Goal: Task Accomplishment & Management: Use online tool/utility

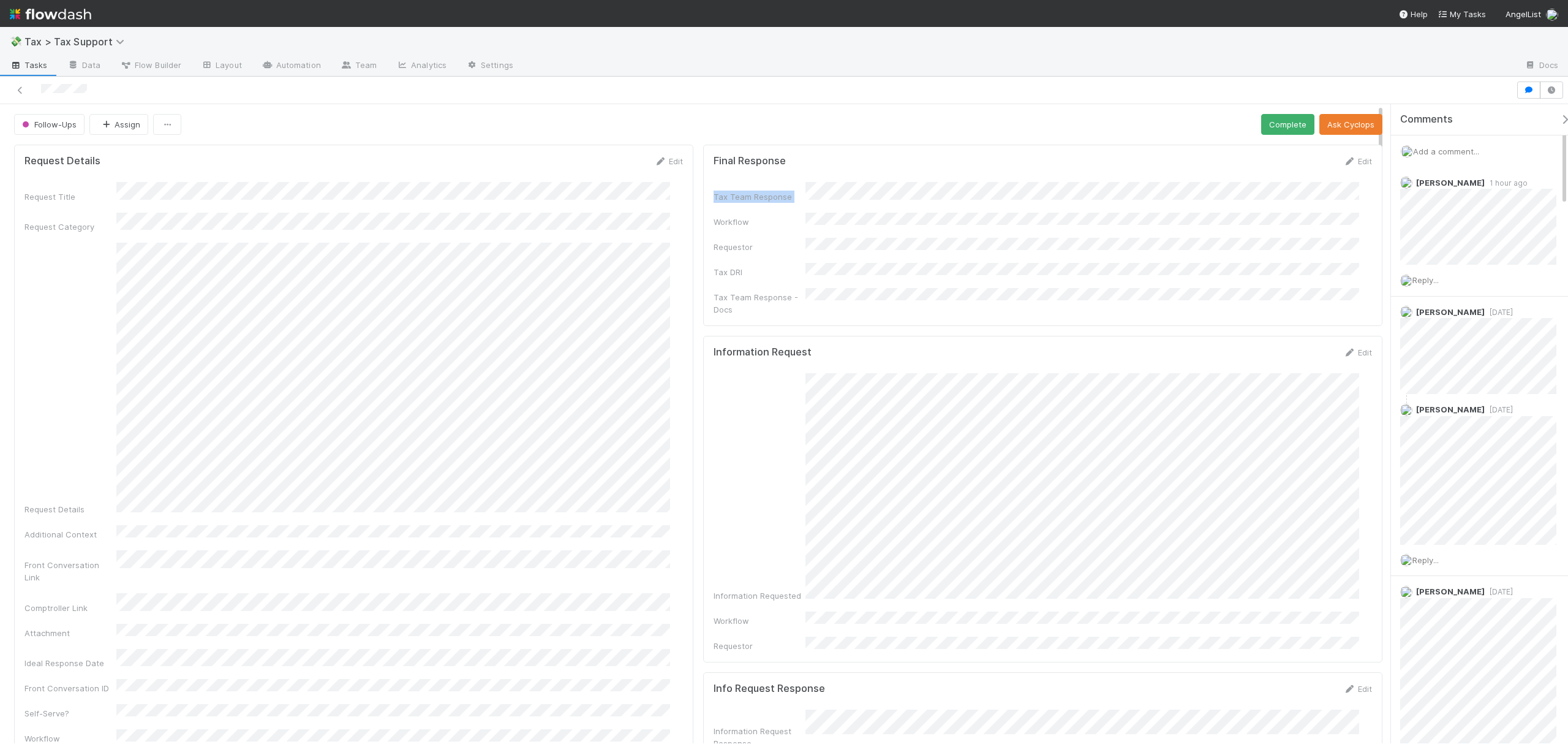
drag, startPoint x: 1366, startPoint y: 136, endPoint x: 1366, endPoint y: 199, distance: 63.0
click at [1057, 126] on div "Follow-Ups Assign Complete Ask Cyclops" at bounding box center [698, 125] width 1369 height 21
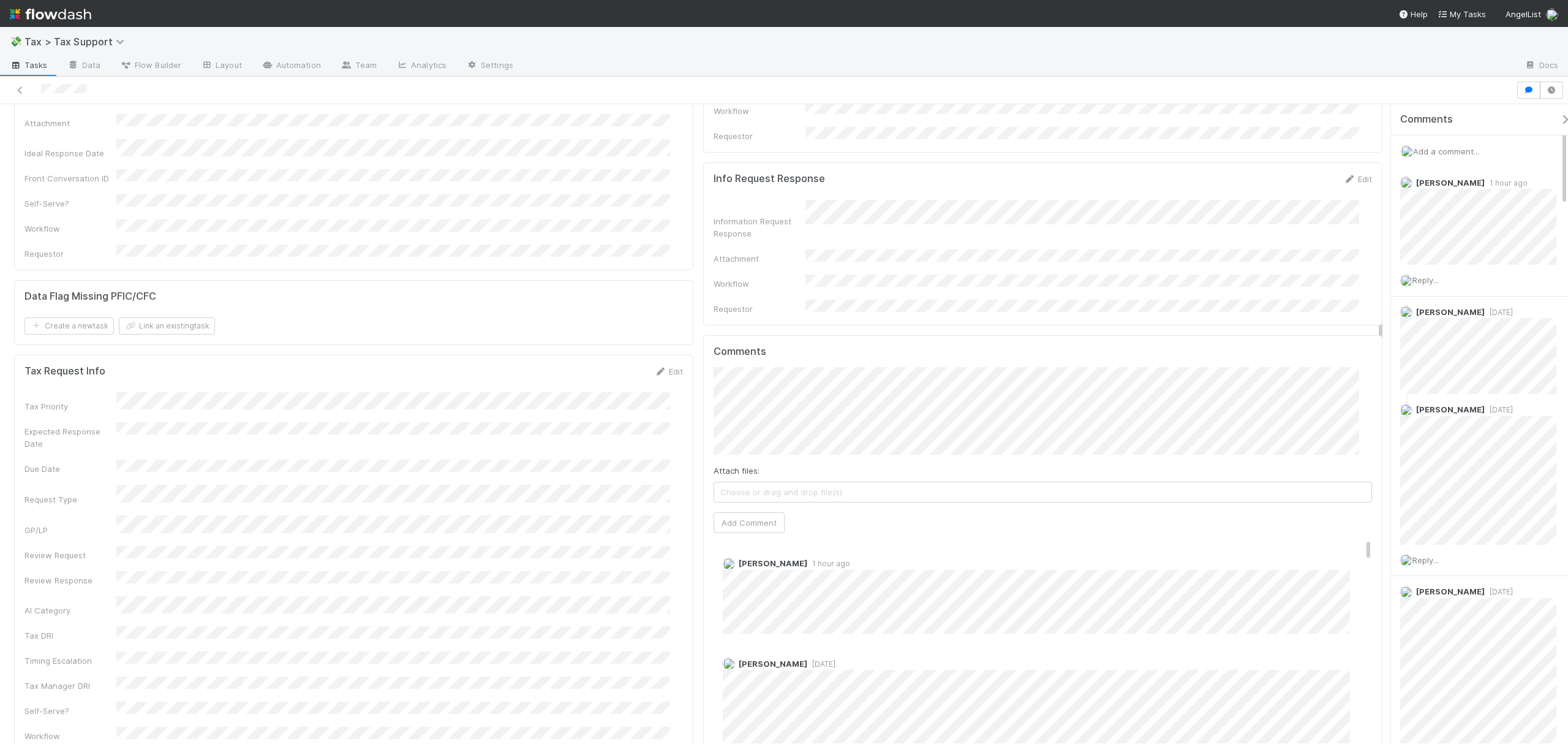
scroll to position [642, 0]
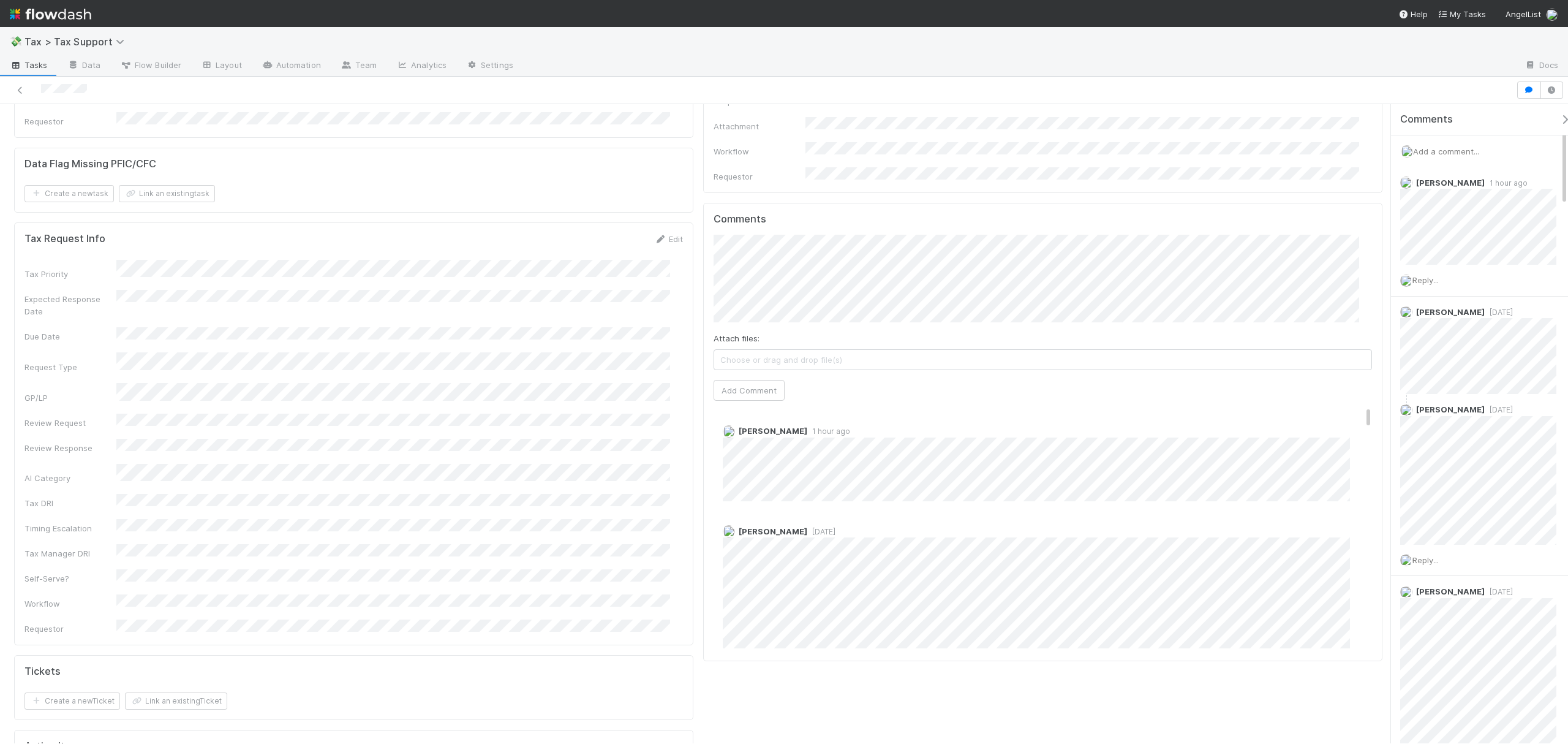
drag, startPoint x: 1370, startPoint y: 126, endPoint x: 1368, endPoint y: 263, distance: 137.0
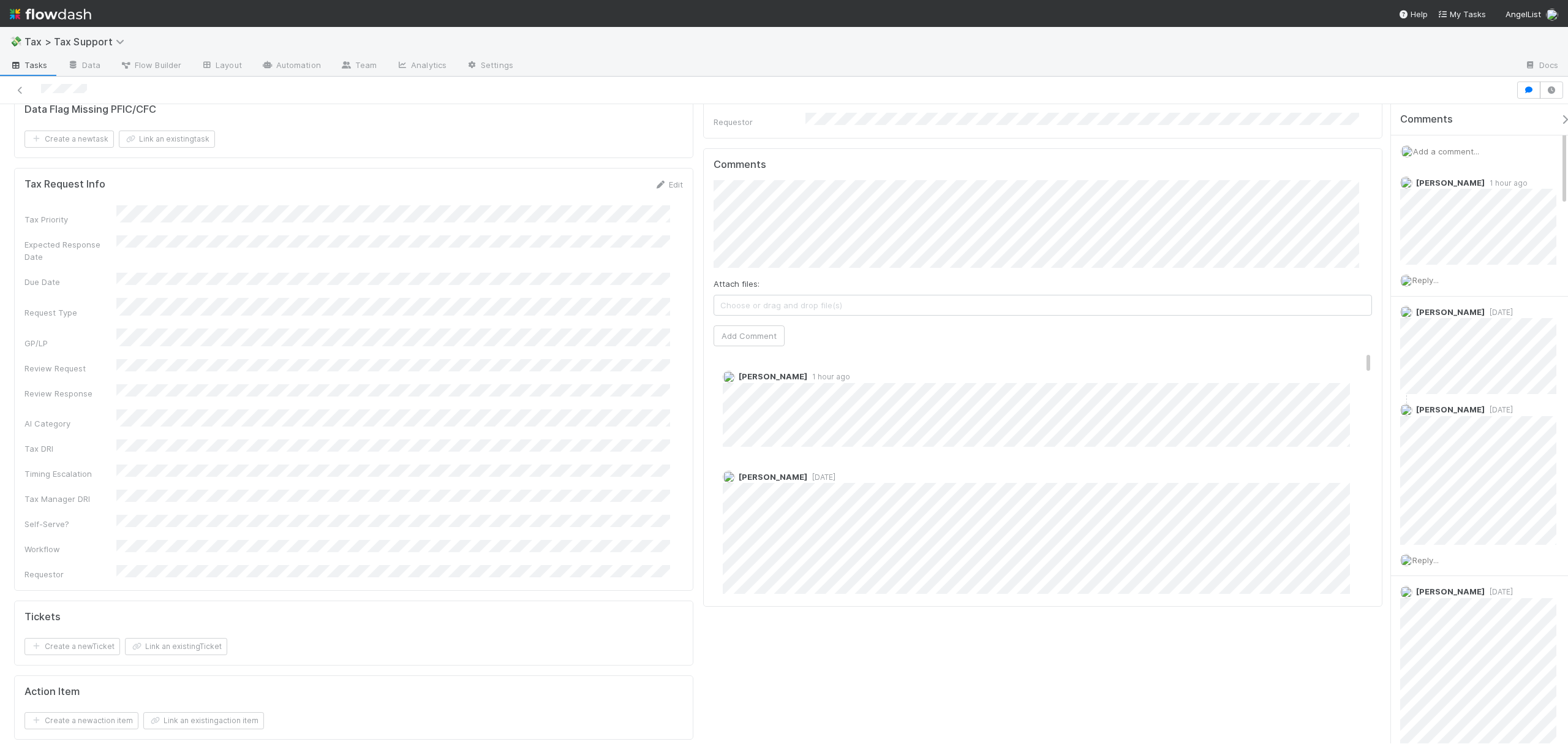
drag, startPoint x: 1368, startPoint y: 266, endPoint x: 1371, endPoint y: 278, distance: 12.4
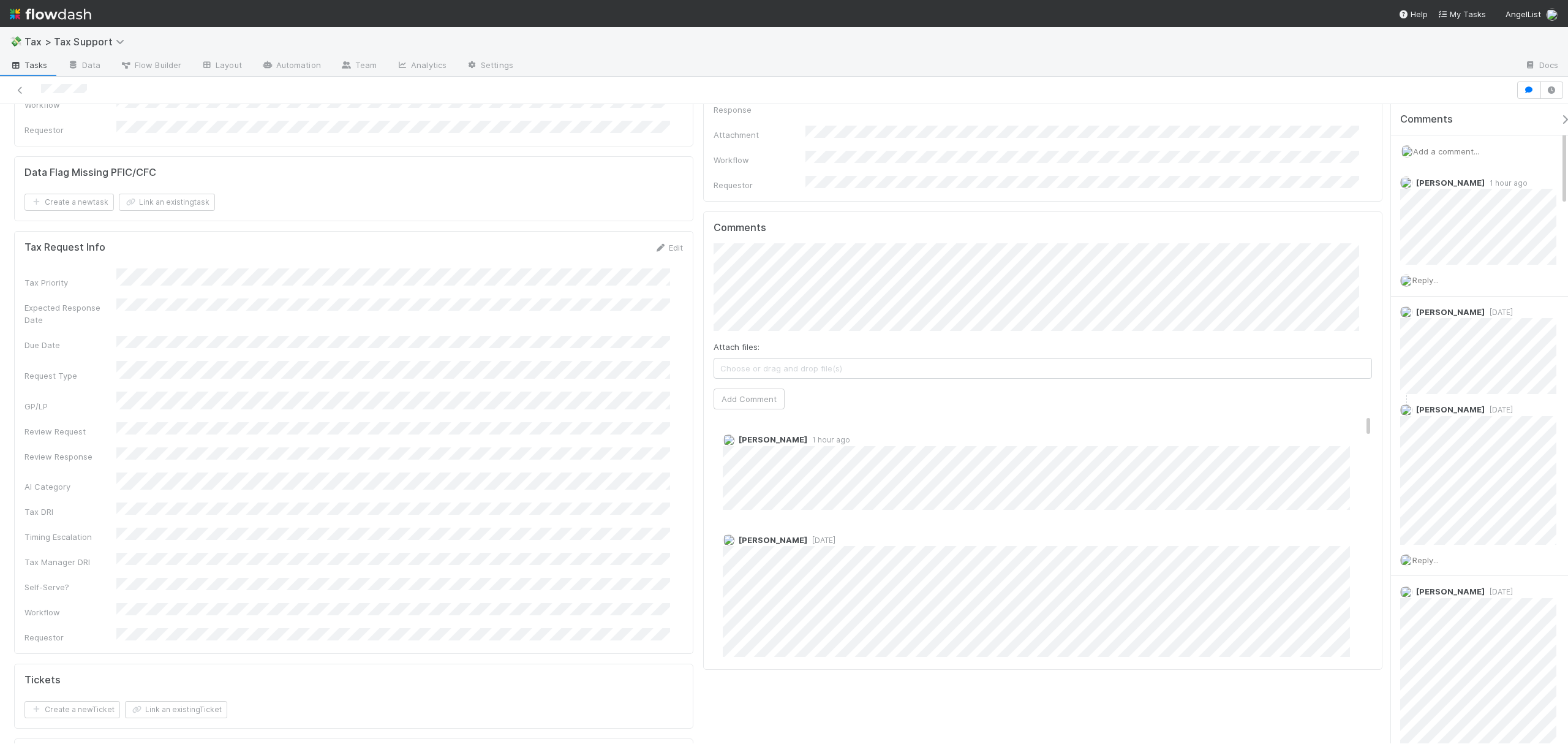
scroll to position [646, 0]
drag, startPoint x: 1369, startPoint y: 190, endPoint x: 1374, endPoint y: 314, distance: 124.1
click at [1374, 314] on div "Follow-Ups Assign Complete Ask Cyclops Request Details Edit Request Title Reque…" at bounding box center [784, 424] width 1568 height 639
drag, startPoint x: 1343, startPoint y: 368, endPoint x: 1341, endPoint y: 303, distance: 65.0
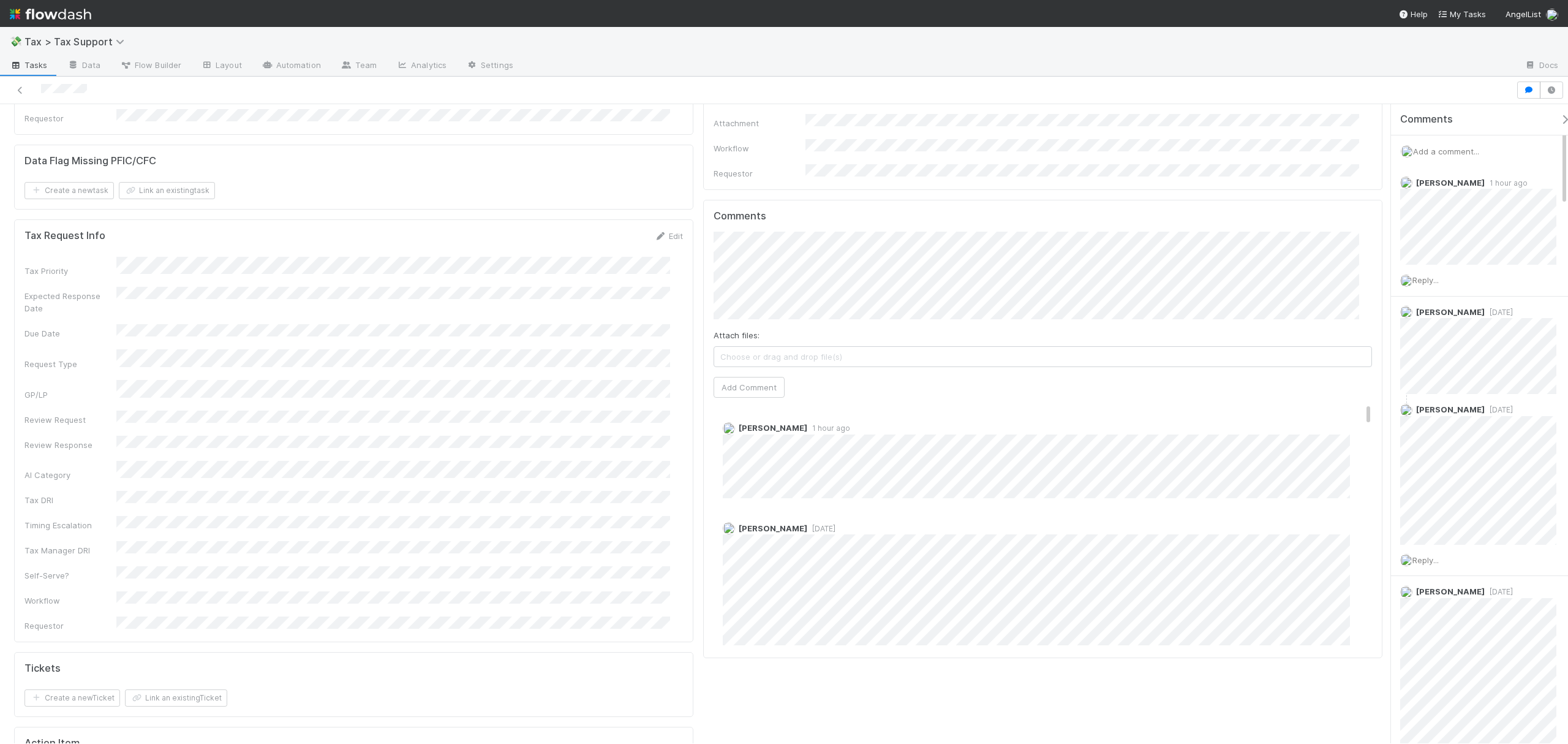
click at [1341, 303] on div "Comments Attach files: Choose or drag and drop file(s) Add Comment Michael Binc…" at bounding box center [1043, 429] width 658 height 438
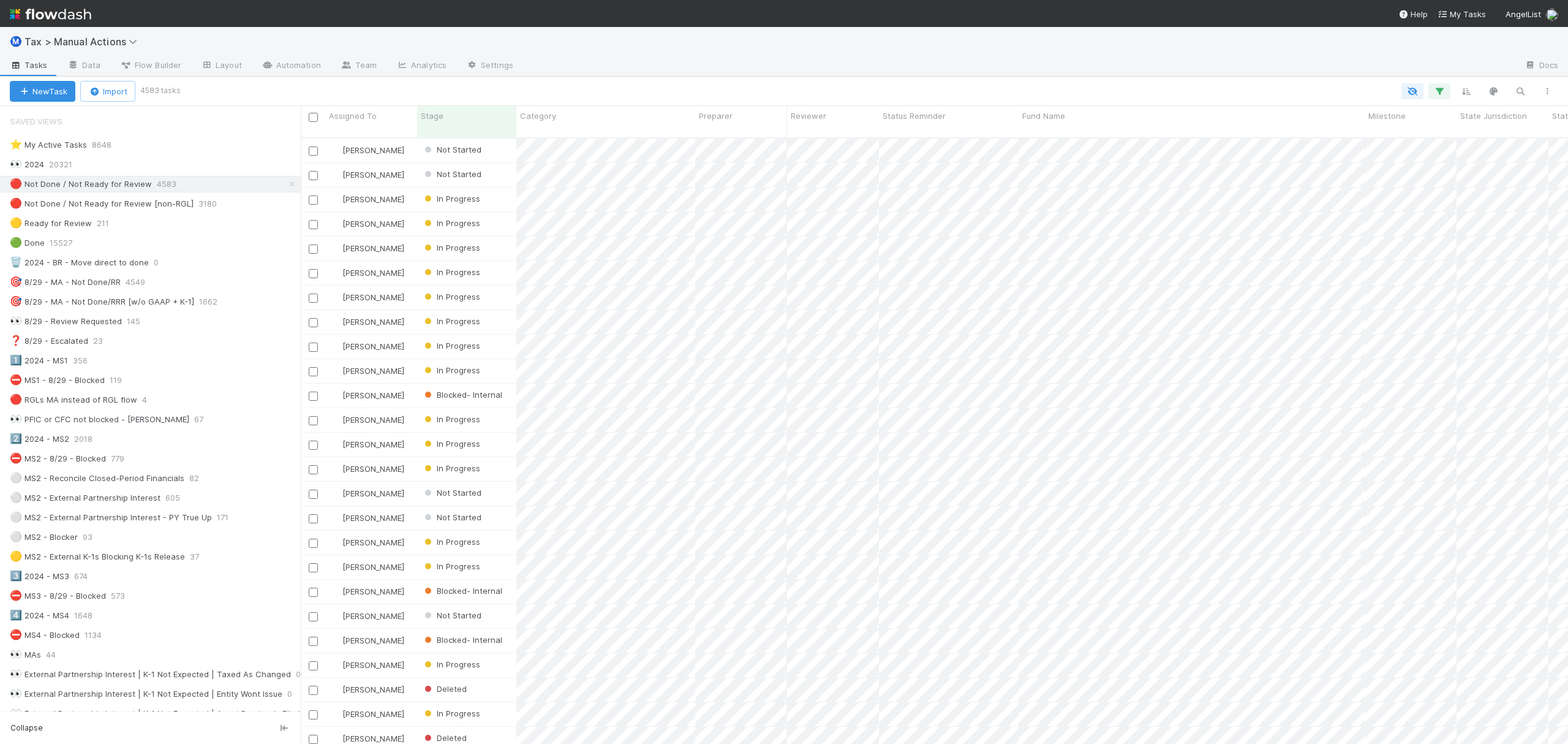
scroll to position [603, 1255]
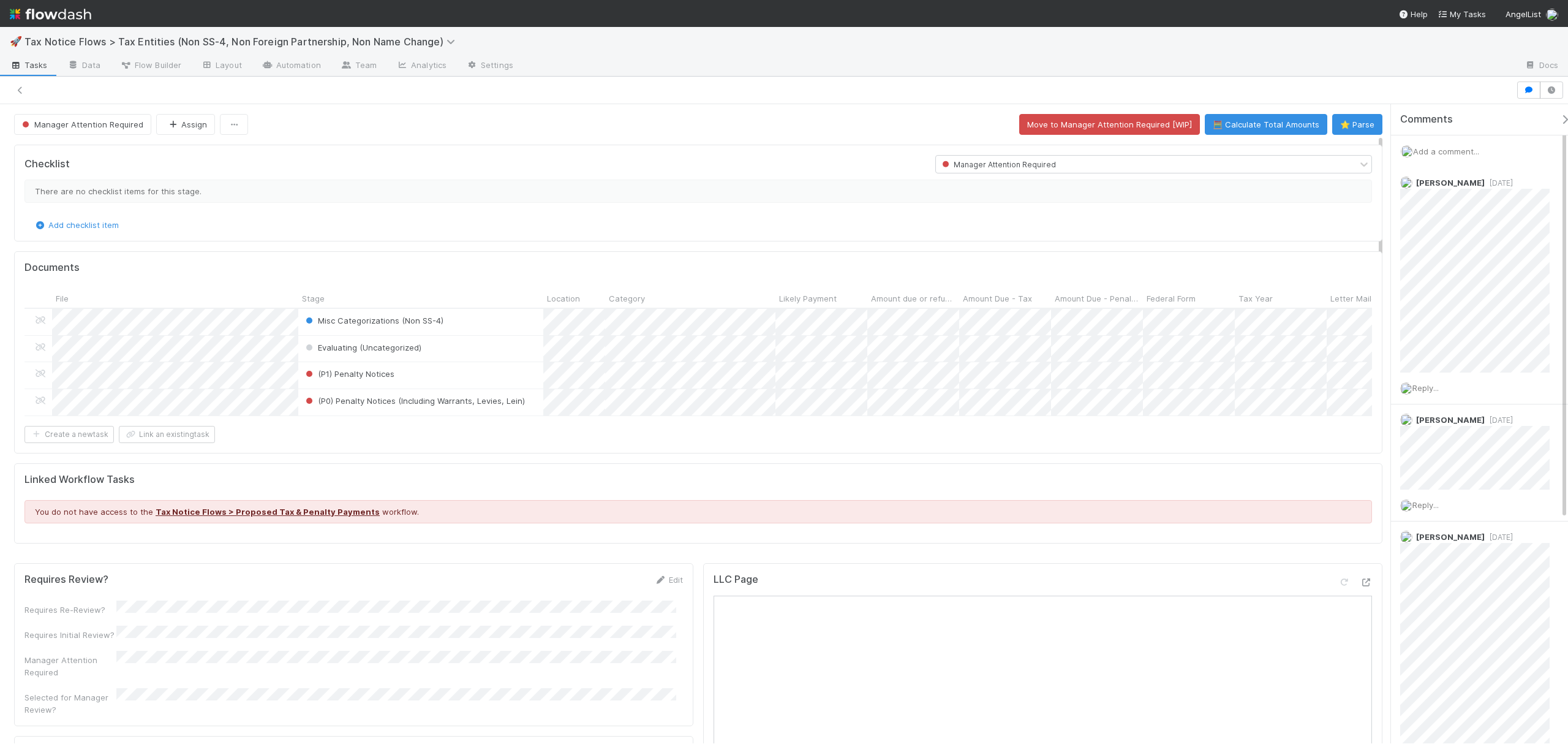
scroll to position [130, 0]
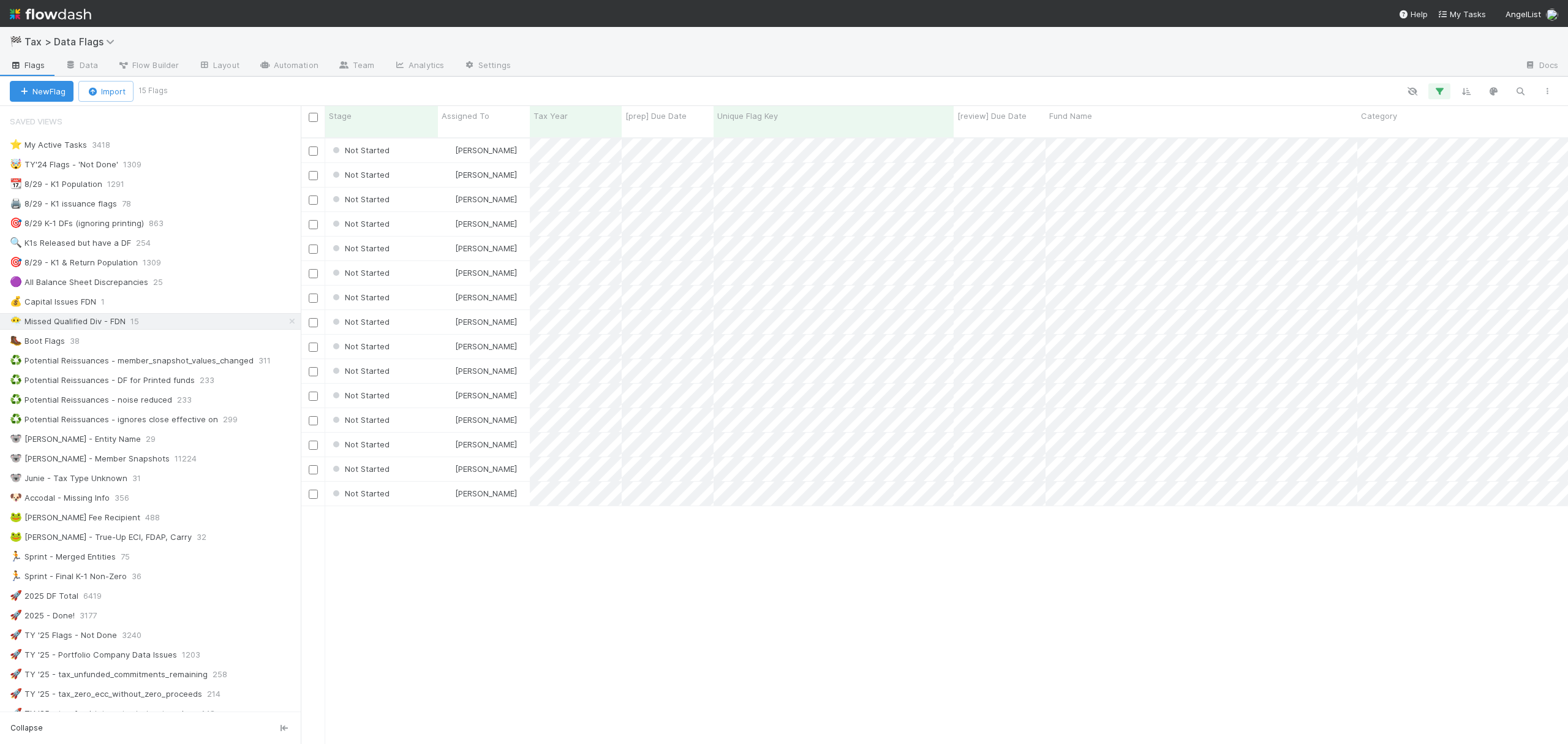
scroll to position [603, 1255]
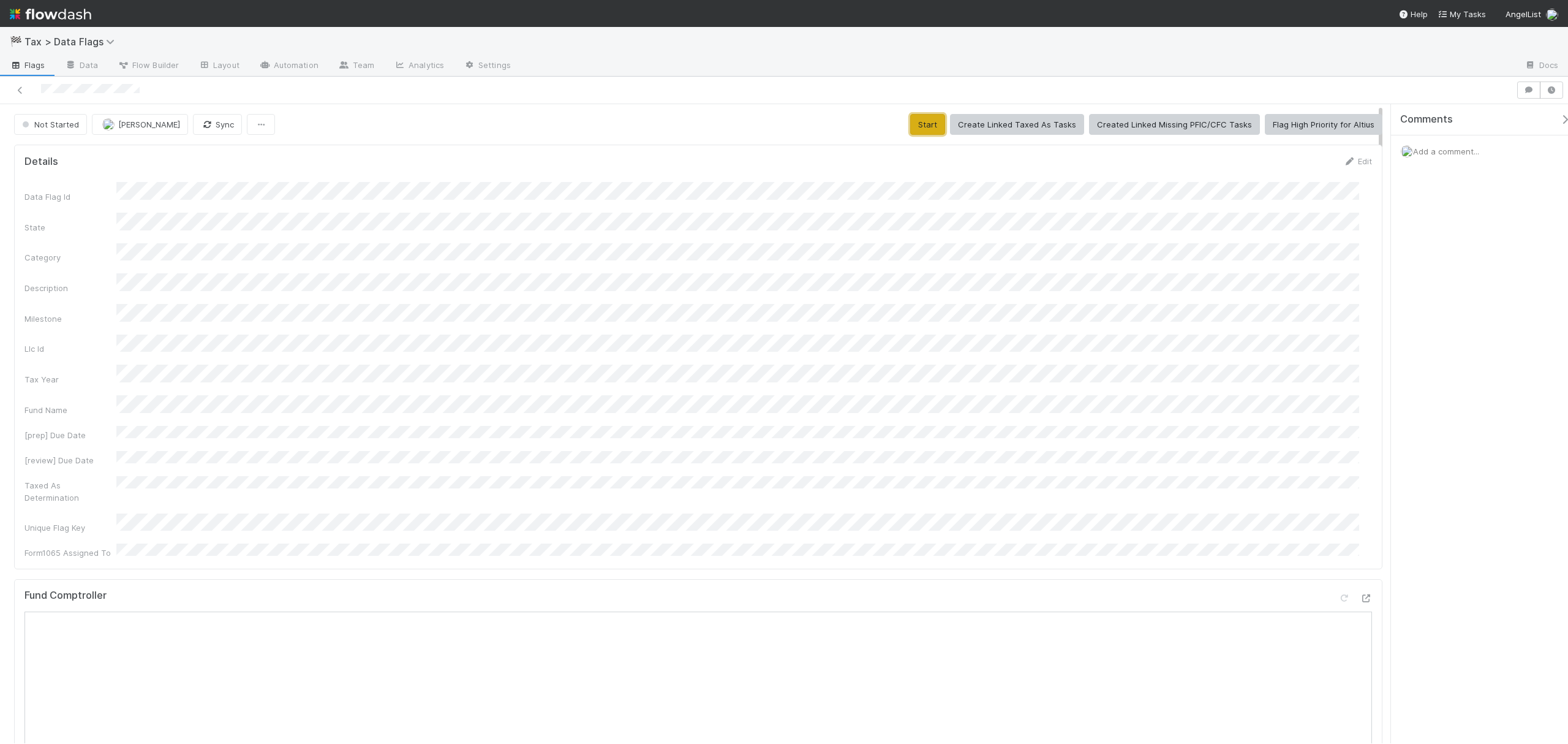
click at [922, 130] on button "Start" at bounding box center [928, 125] width 35 height 21
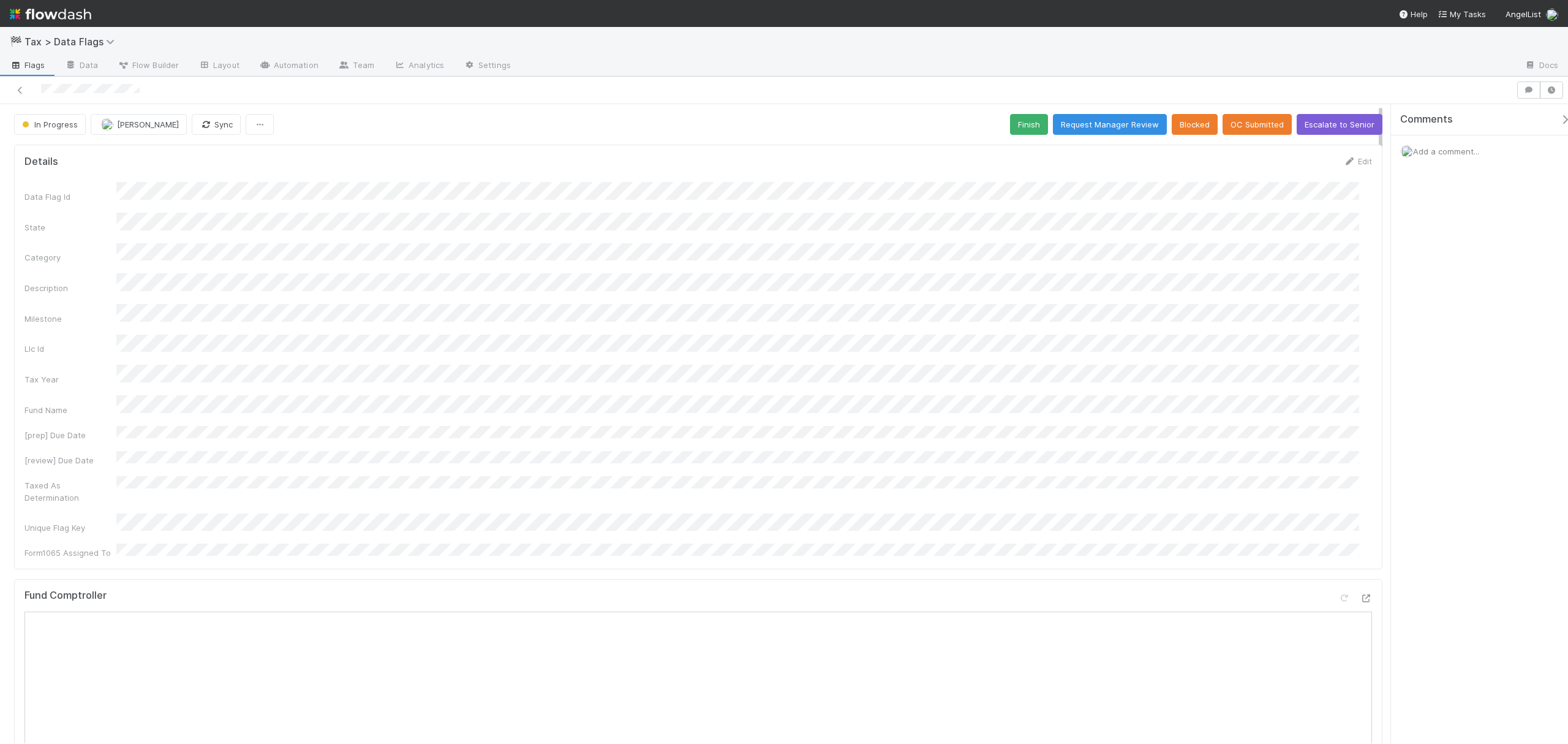
click at [1176, 136] on div "Add a comment..." at bounding box center [1486, 151] width 190 height 32
click at [1176, 157] on div "Add a comment..." at bounding box center [1486, 151] width 190 height 32
click at [1176, 152] on span "Add a comment..." at bounding box center [1446, 151] width 66 height 10
click at [1176, 346] on div "Attach files: Choose or drag and drop file(s) Add Comment" at bounding box center [1485, 268] width 150 height 200
click at [1176, 359] on button "Add Comment" at bounding box center [1446, 358] width 71 height 21
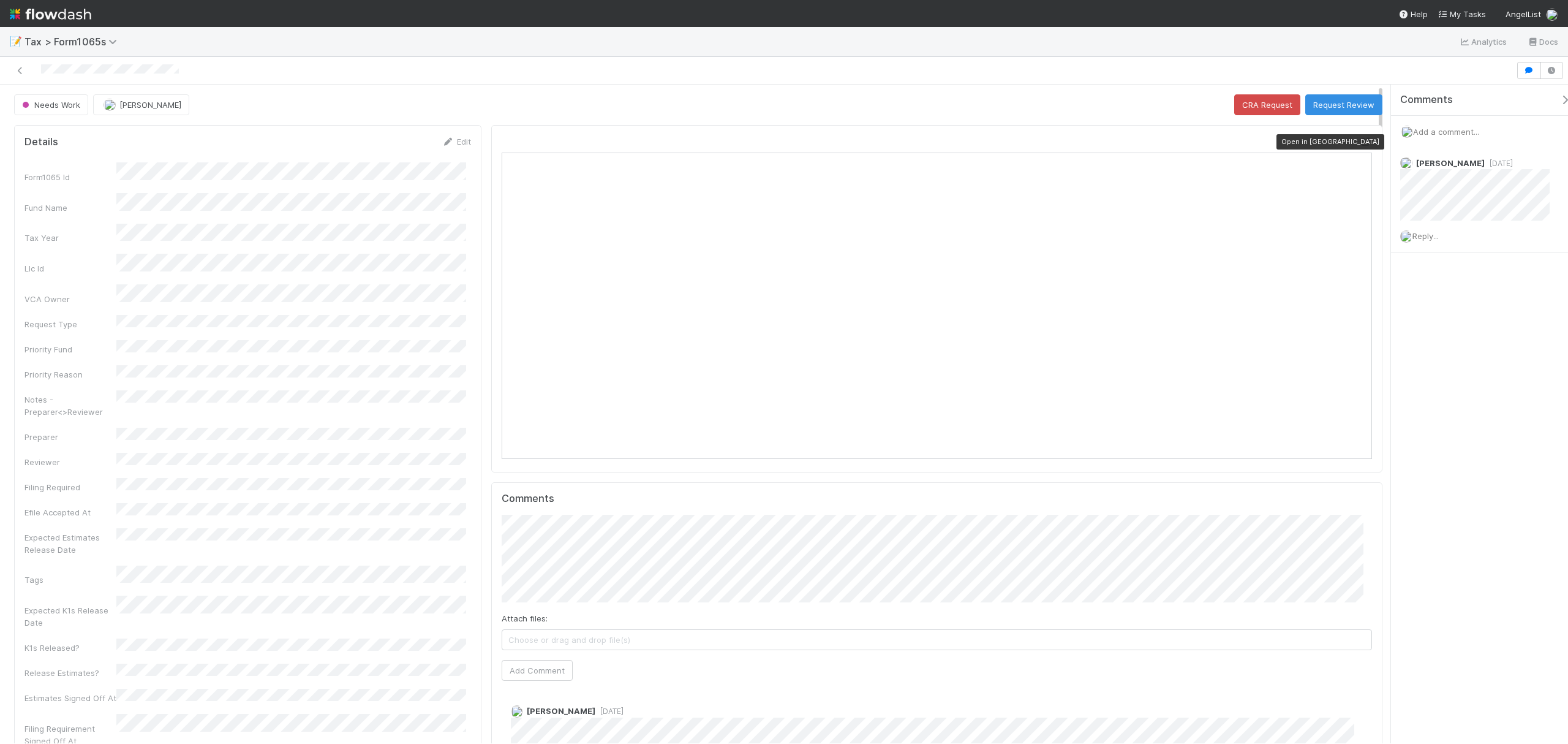
click at [1360, 143] on icon at bounding box center [1366, 141] width 12 height 8
click at [1317, 100] on button "Request Review" at bounding box center [1344, 105] width 77 height 21
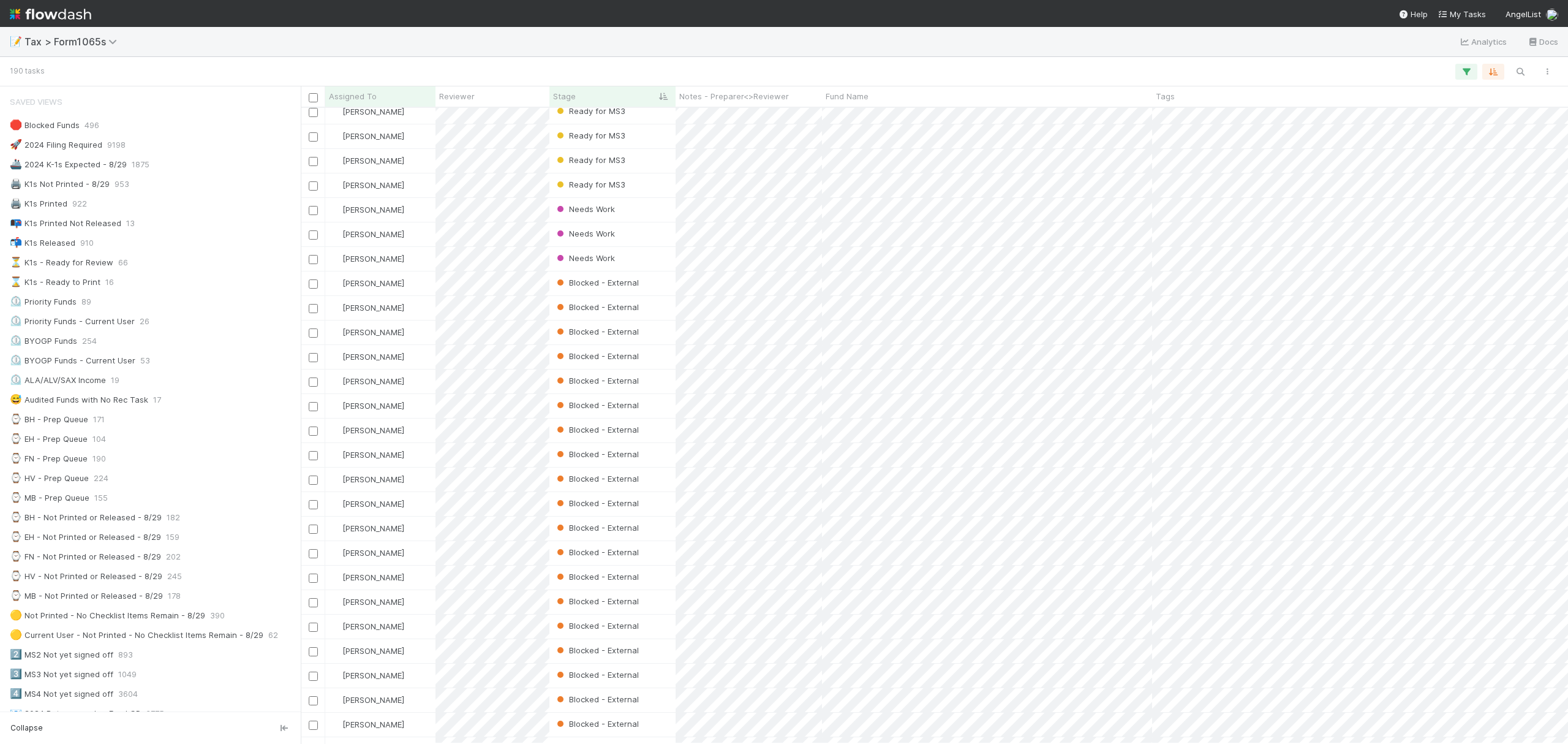
scroll to position [1889, 0]
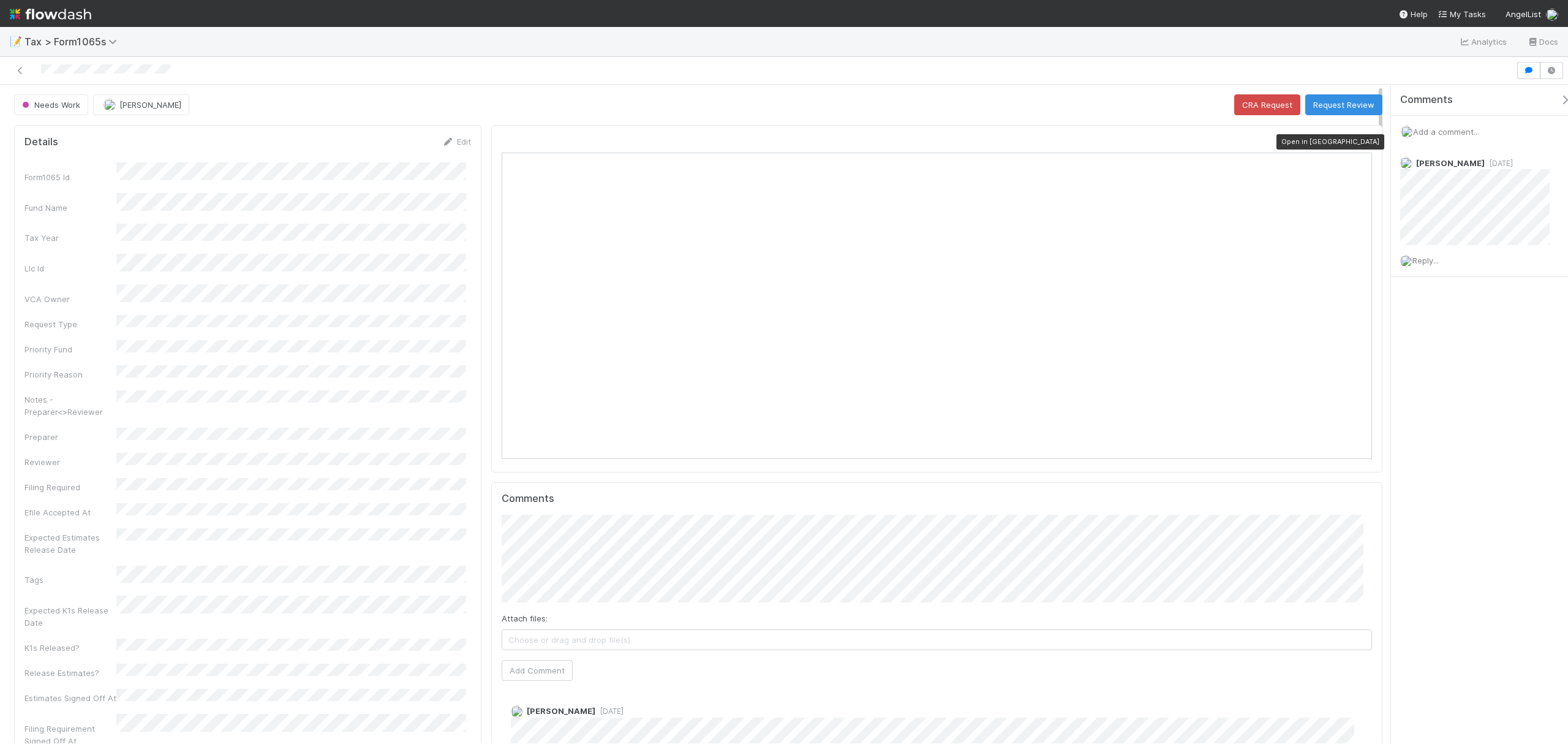
click at [1360, 145] on icon at bounding box center [1366, 141] width 12 height 8
click at [601, 711] on span "1 week ago" at bounding box center [609, 711] width 28 height 9
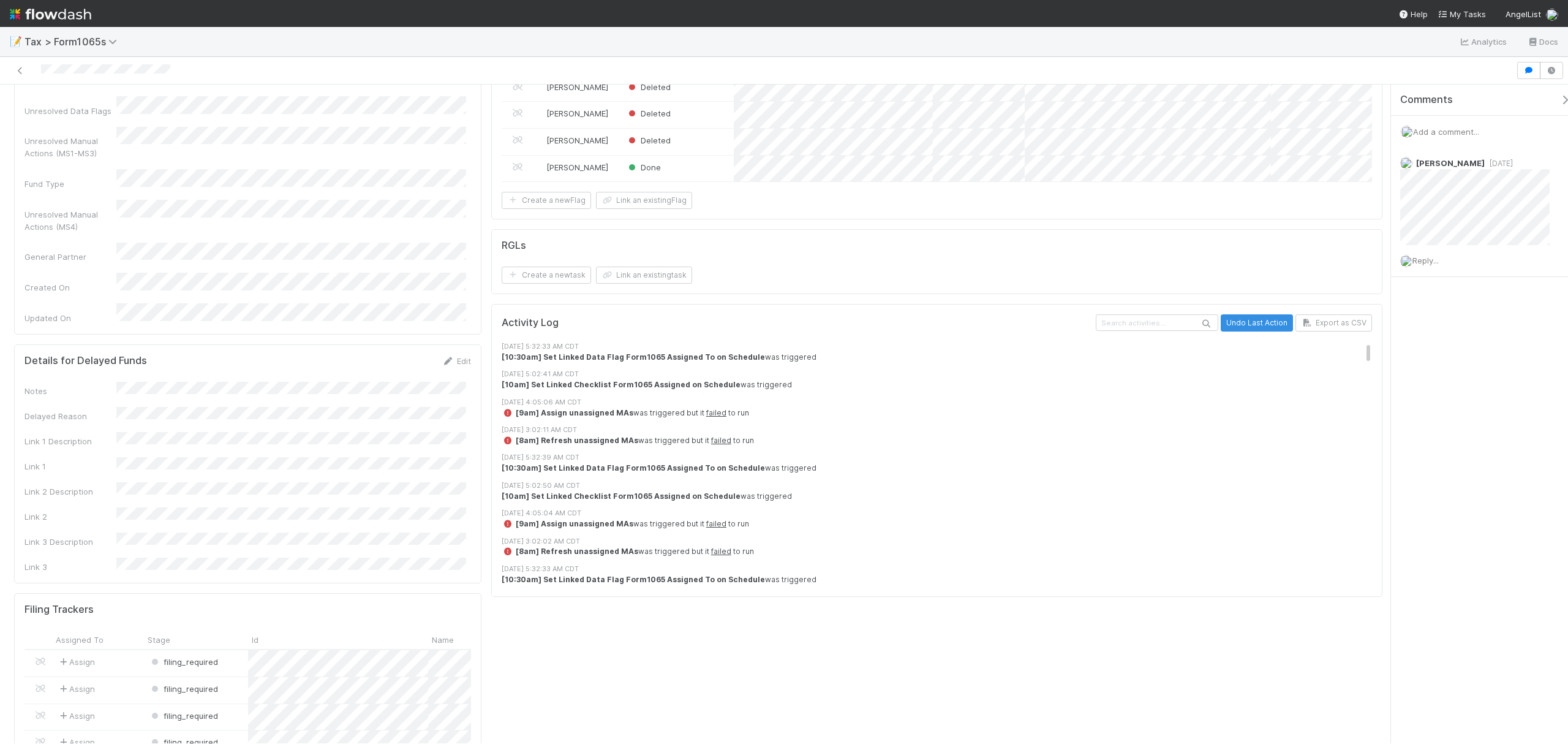
scroll to position [1044, 0]
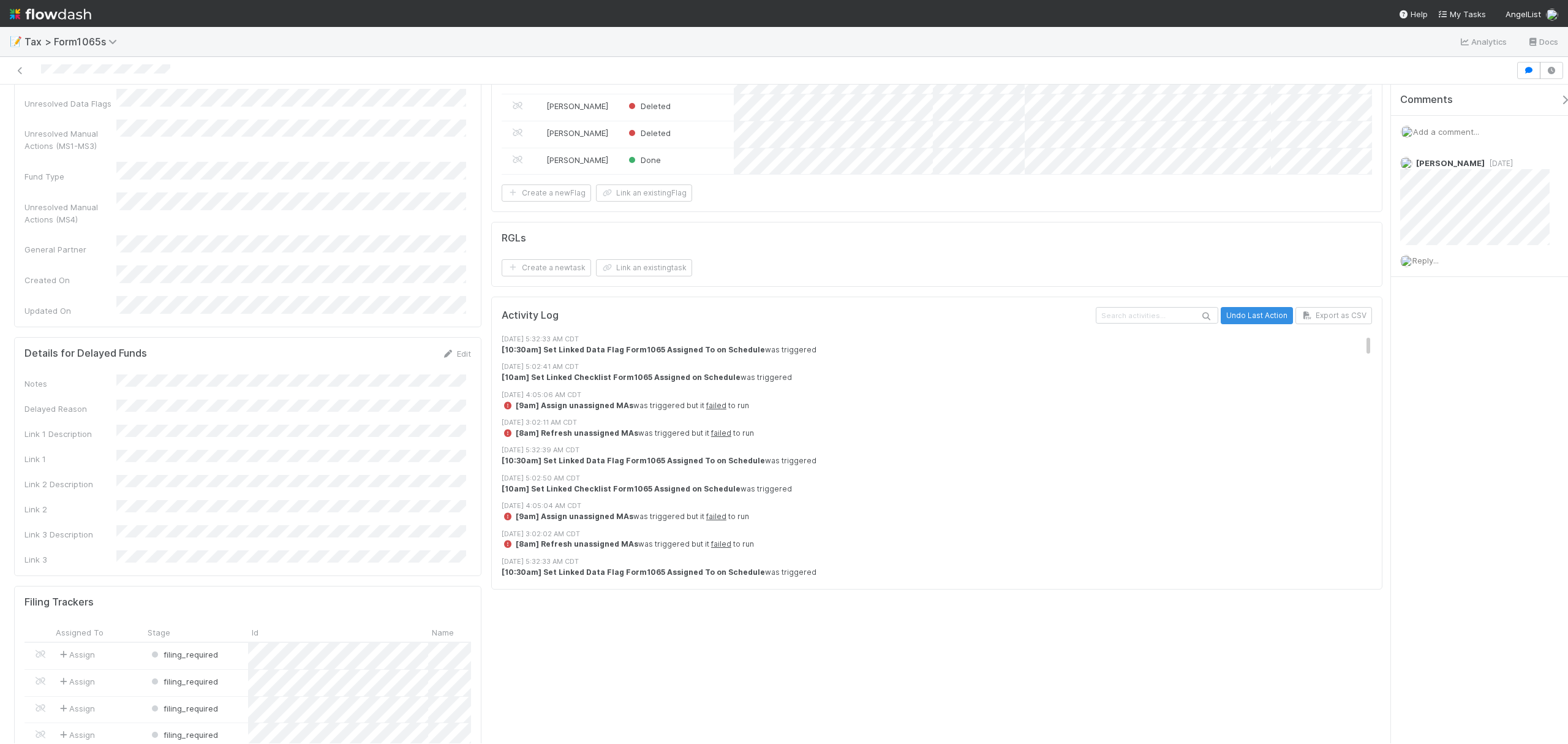
drag, startPoint x: 1381, startPoint y: 161, endPoint x: 1408, endPoint y: 409, distance: 249.5
click at [1408, 409] on div "Needs Work Fareeha Naim CRA Request Request Review Details Edit Form1065 Id Fun…" at bounding box center [784, 414] width 1568 height 659
drag, startPoint x: 1356, startPoint y: 376, endPoint x: 1393, endPoint y: 423, distance: 59.8
click at [1345, 238] on div "Comments Attach files: Choose or drag and drop file(s) Add Comment Amy Gregoriu…" at bounding box center [937, 522] width 902 height 2892
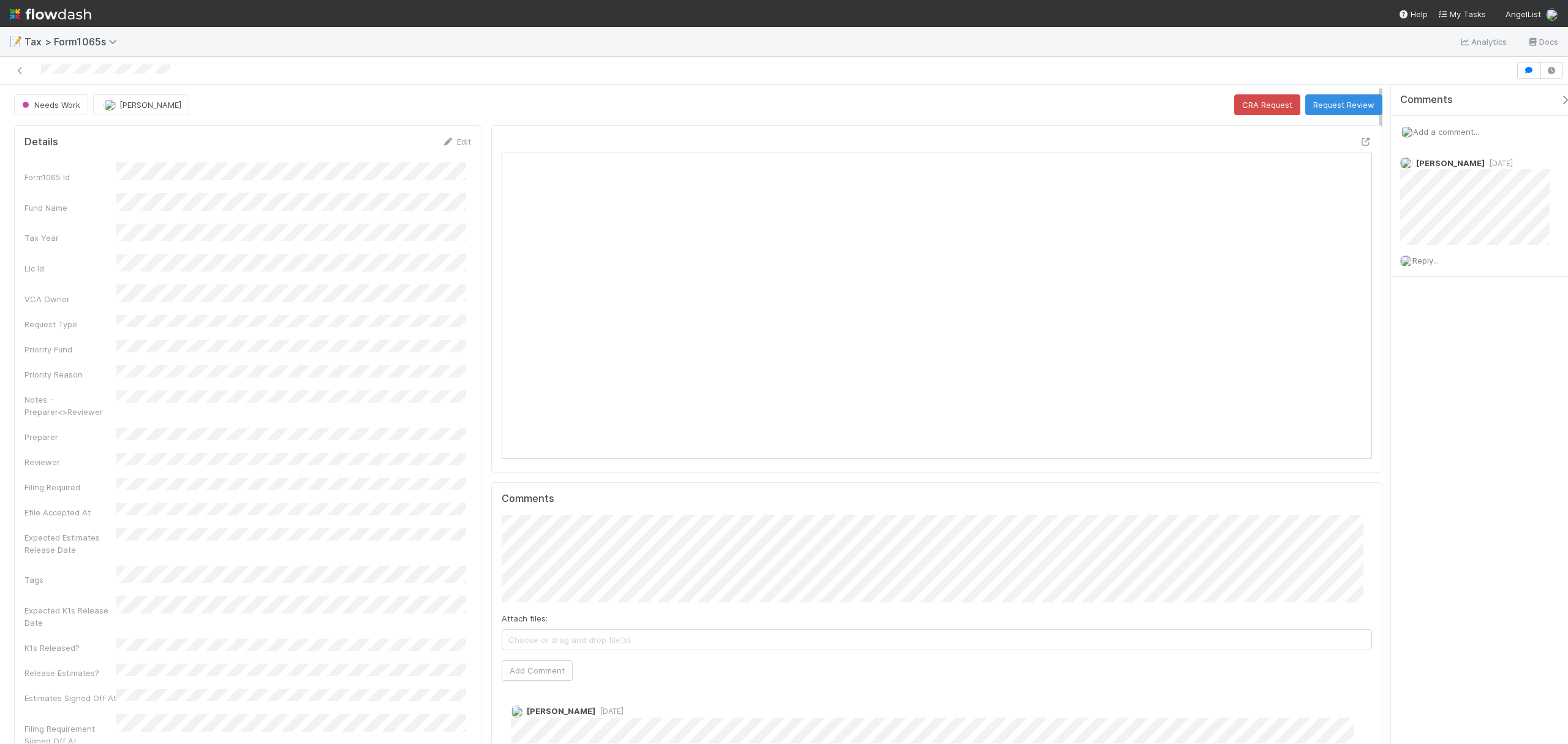
drag, startPoint x: 1376, startPoint y: 307, endPoint x: 1380, endPoint y: 152, distance: 155.1
click at [16, 72] on icon at bounding box center [20, 70] width 12 height 8
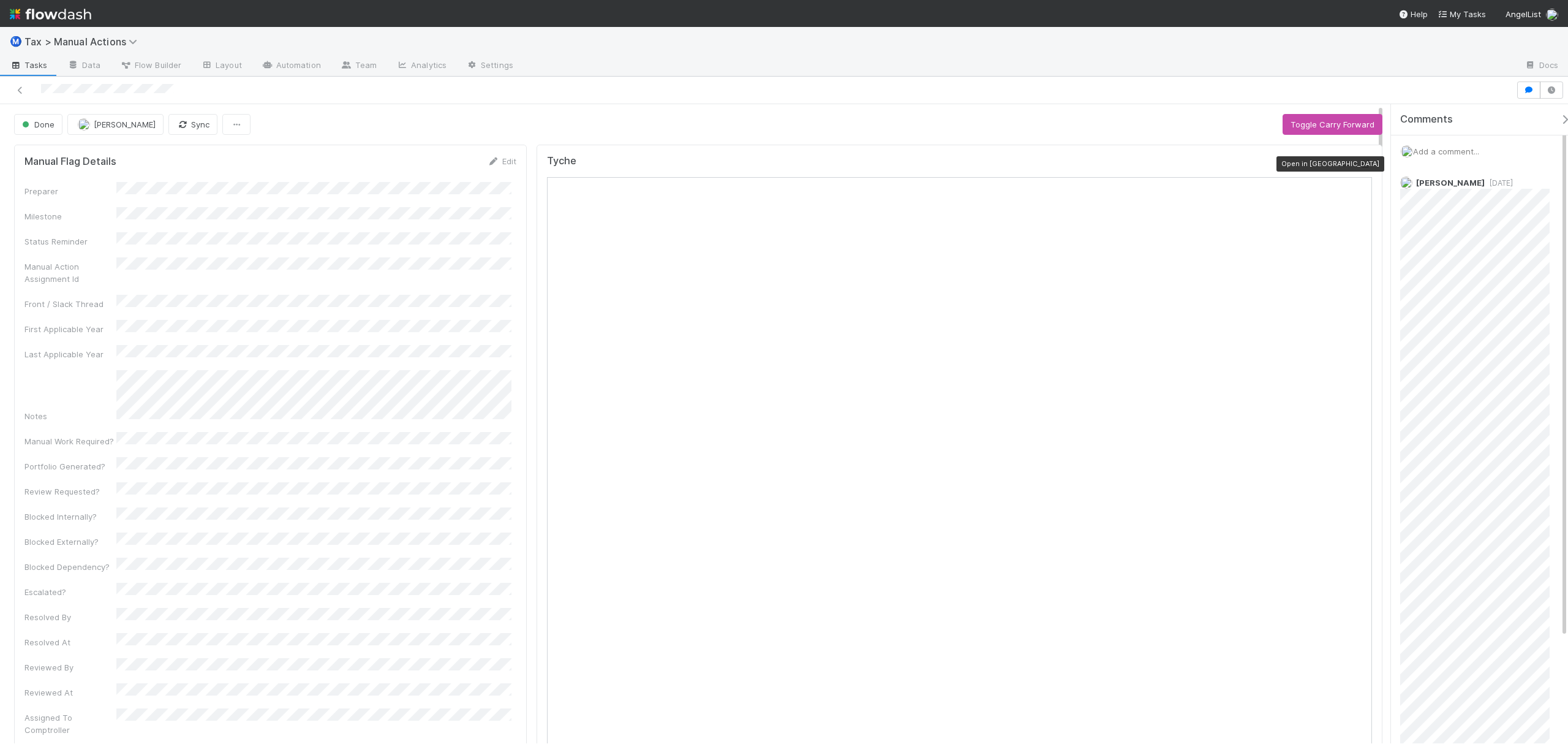
click at [1360, 160] on icon at bounding box center [1366, 163] width 12 height 8
drag, startPoint x: 1562, startPoint y: 197, endPoint x: 1566, endPoint y: 244, distance: 47.2
click at [1566, 244] on div "Amy Gregorius 1 week ago Reply..." at bounding box center [1486, 488] width 190 height 642
drag, startPoint x: 1566, startPoint y: 218, endPoint x: 1560, endPoint y: 253, distance: 35.5
click at [1560, 253] on div "Amy Gregorius 1 week ago Reply..." at bounding box center [1486, 488] width 190 height 642
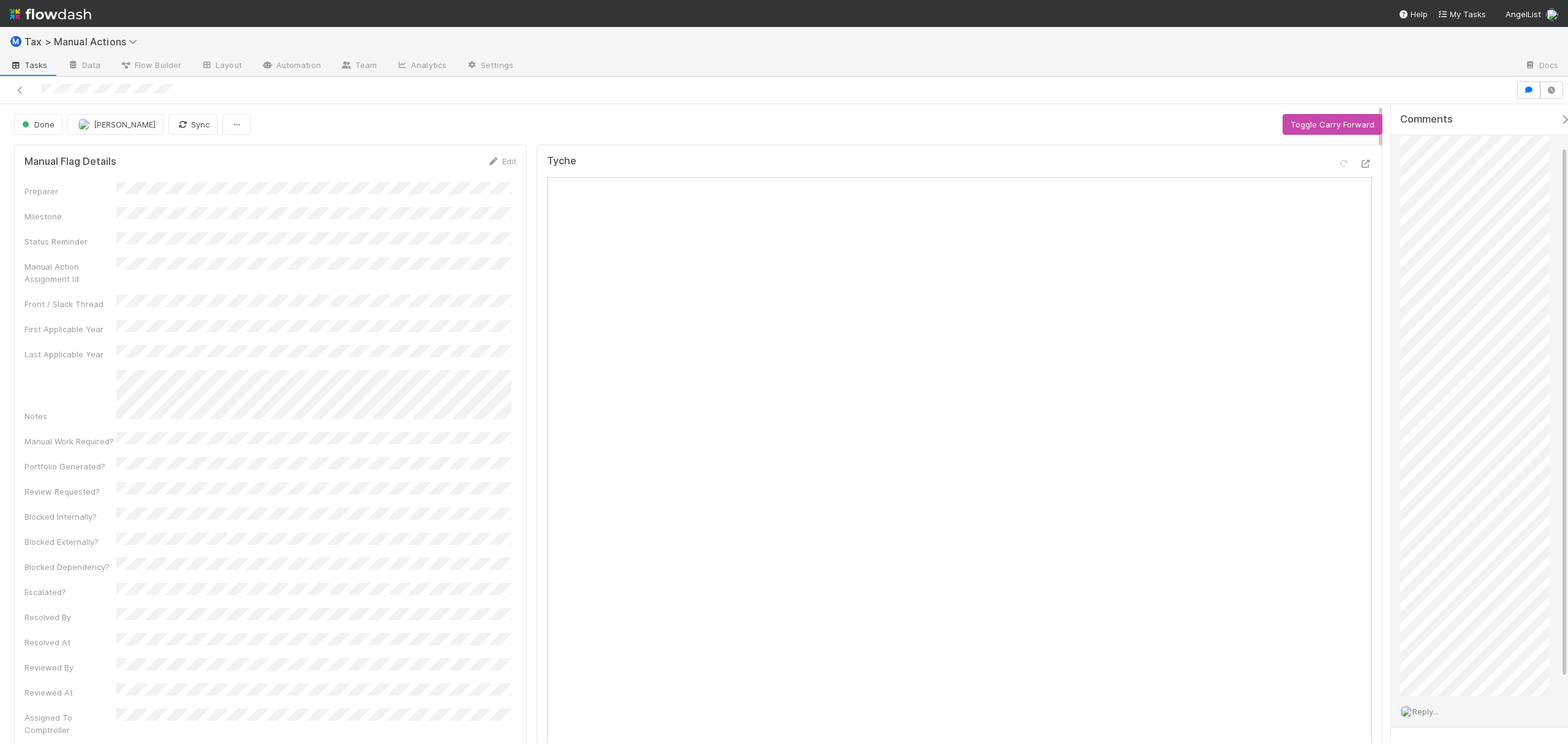
scroll to position [46, 0]
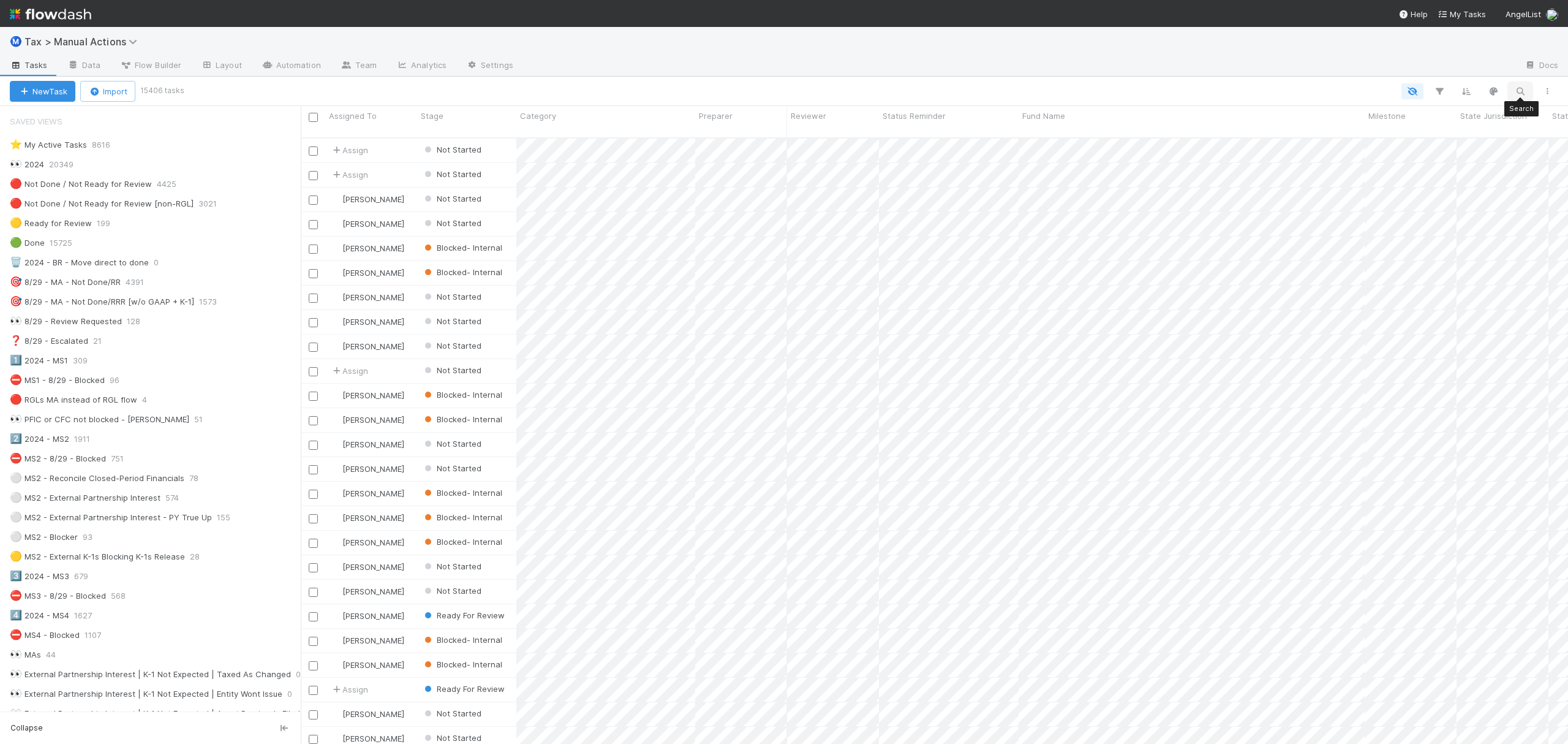
click at [1521, 90] on icon "button" at bounding box center [1521, 91] width 12 height 11
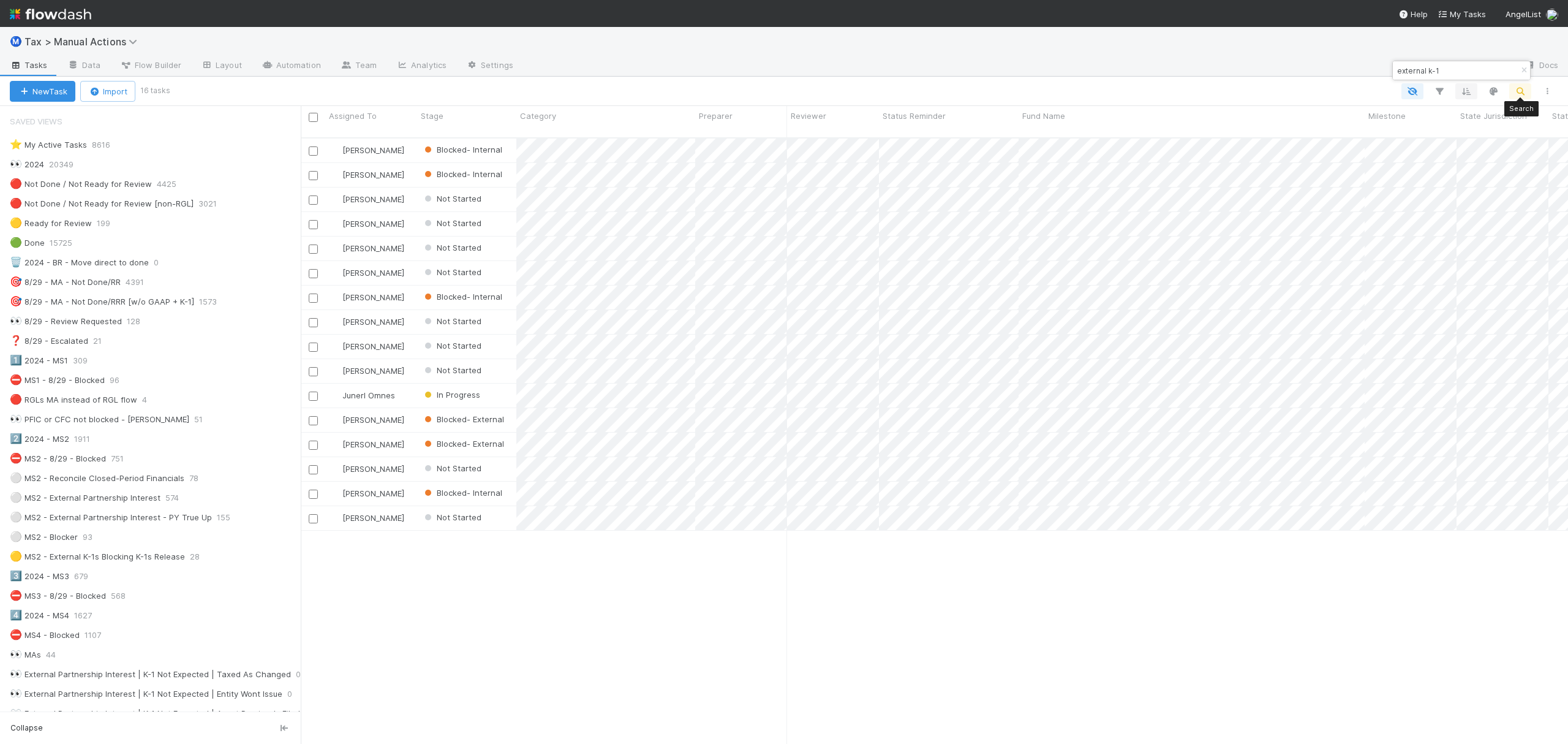
scroll to position [603, 1255]
type input "external k-1"
click at [1521, 74] on button "button" at bounding box center [1524, 70] width 13 height 15
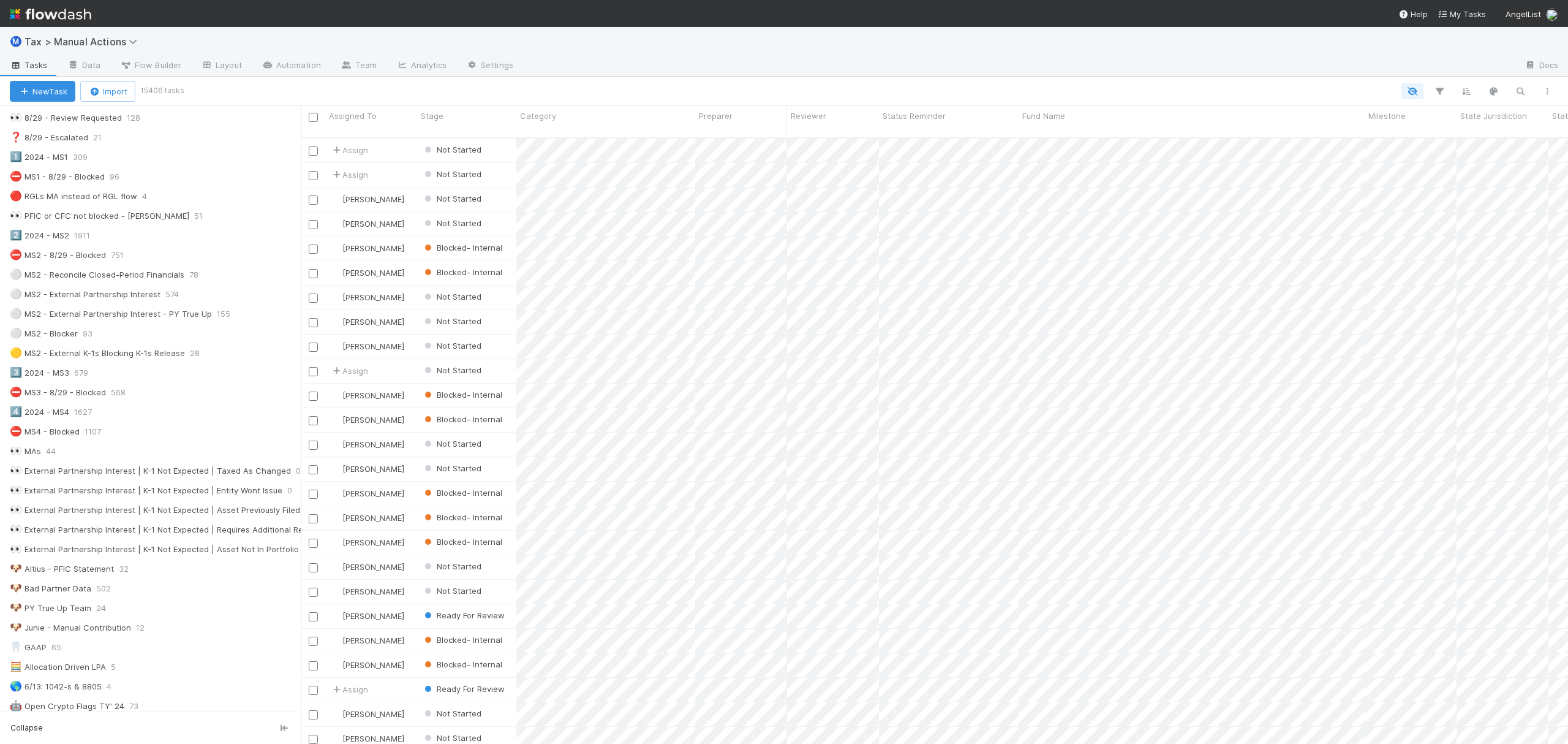
scroll to position [1162, 0]
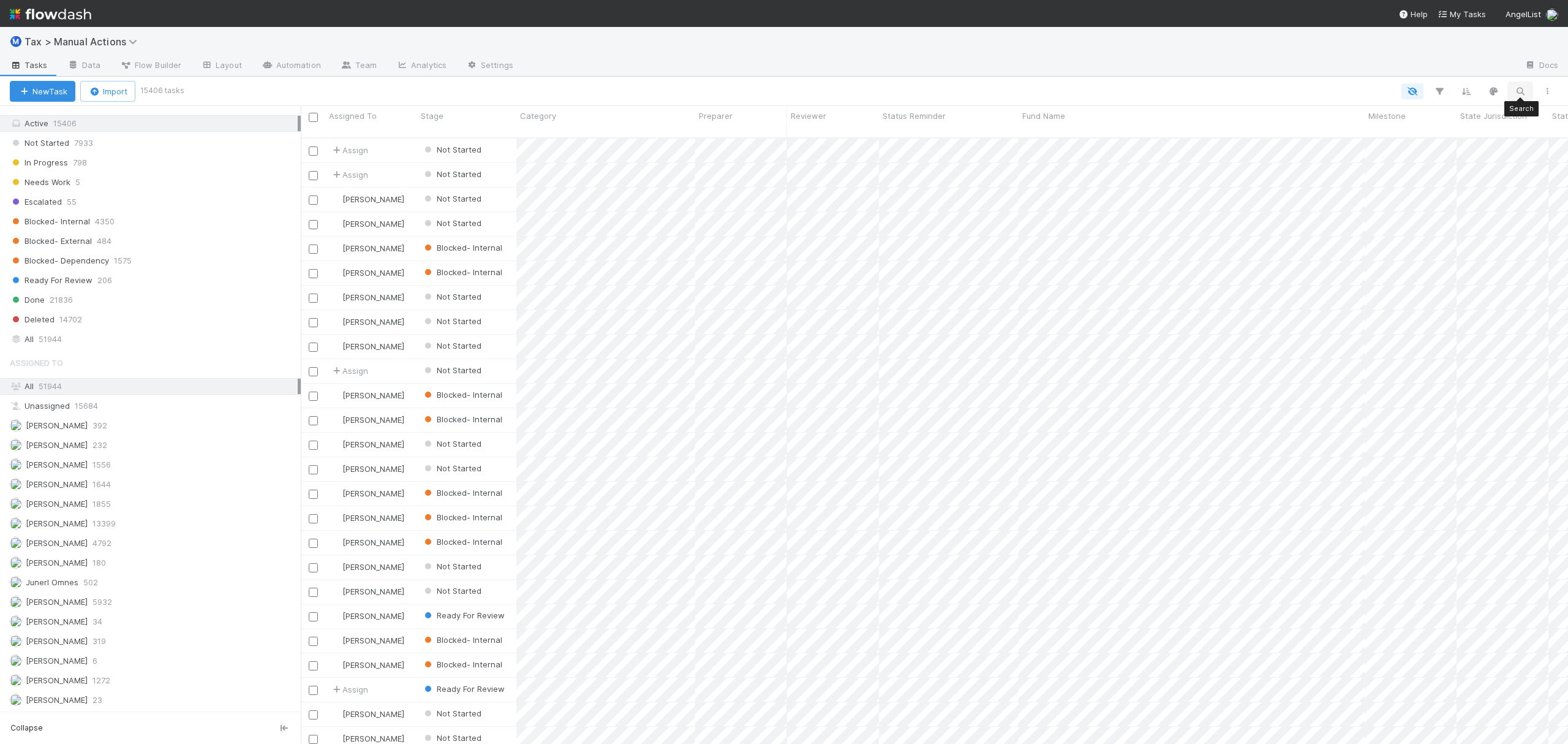
click at [1514, 92] on icon "button" at bounding box center [1521, 91] width 12 height 11
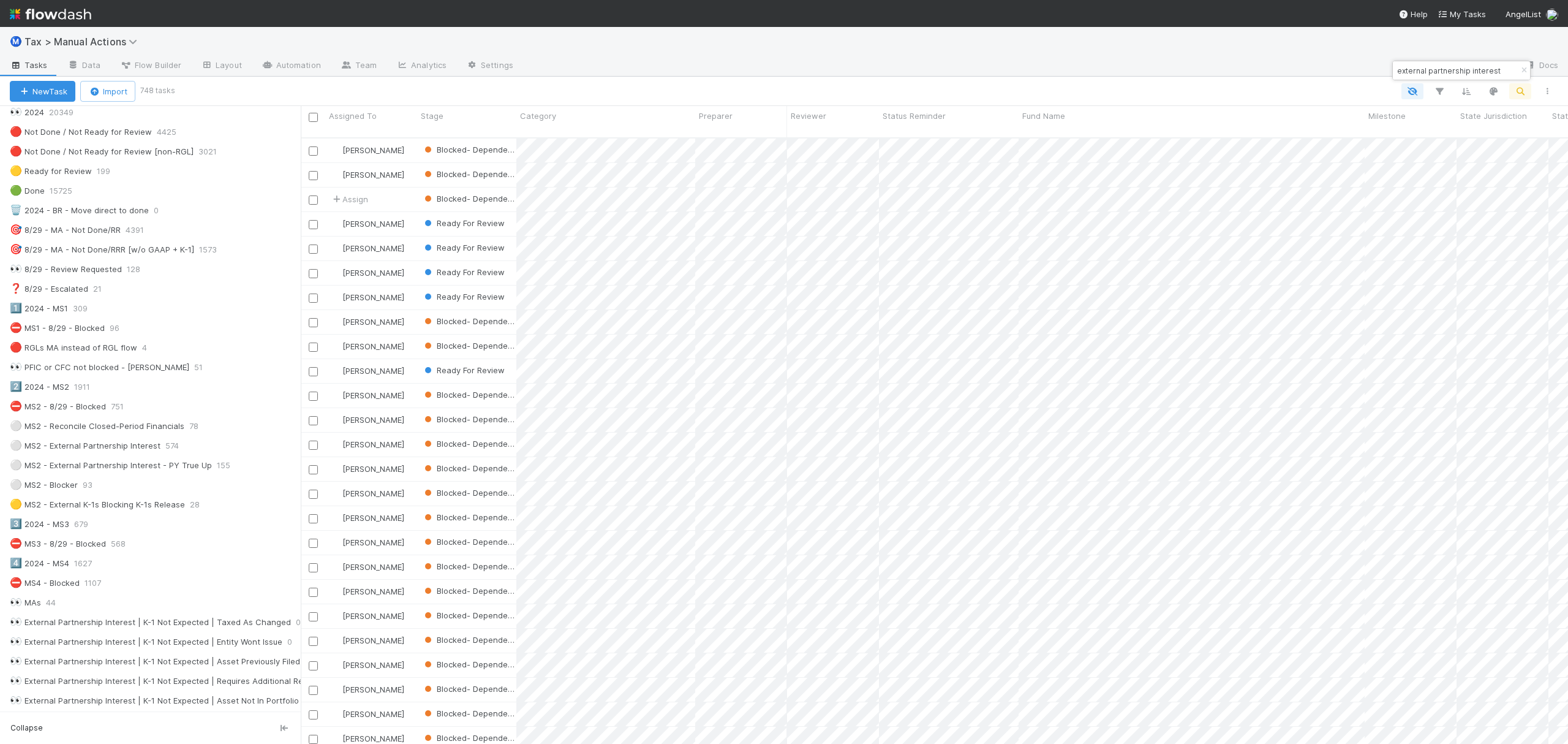
scroll to position [0, 0]
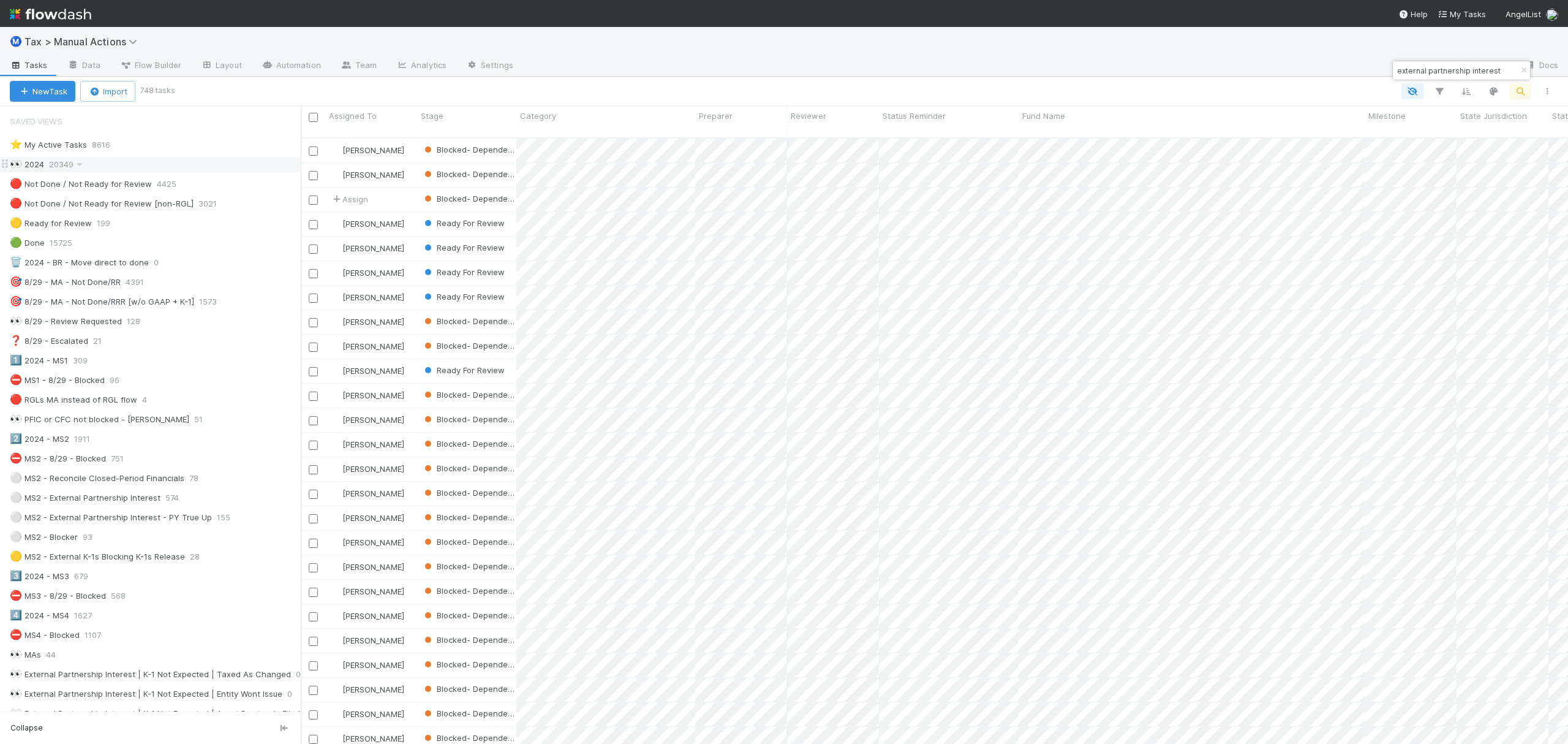
type input "external partnership interest"
click at [195, 168] on div "👀 2024 20349" at bounding box center [155, 164] width 291 height 15
click at [233, 187] on div "🔴 Not Done / Not Ready for Review 4425" at bounding box center [155, 184] width 291 height 15
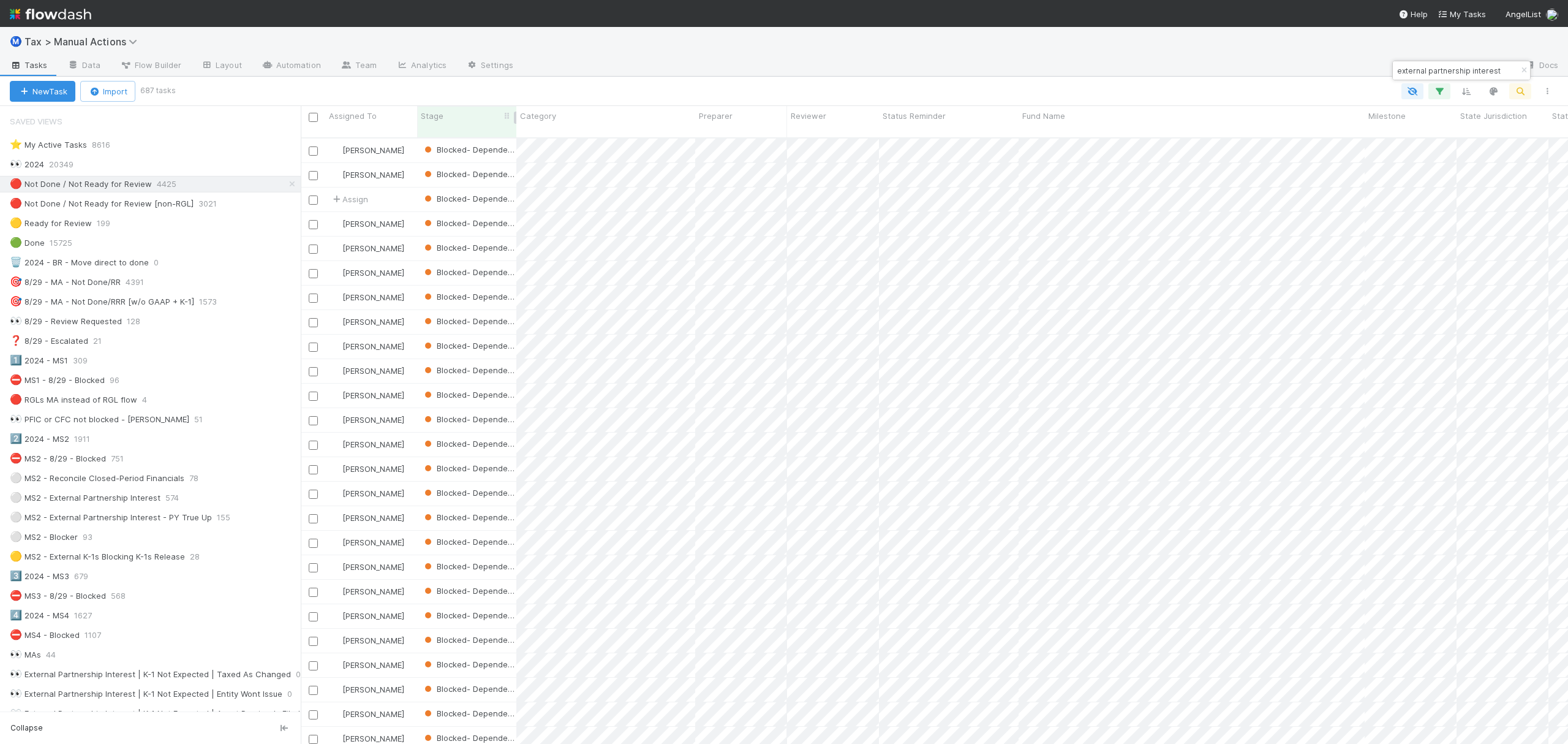
click at [459, 114] on div "Stage" at bounding box center [466, 116] width 92 height 12
click at [473, 145] on div "Sort First → Last" at bounding box center [492, 139] width 140 height 18
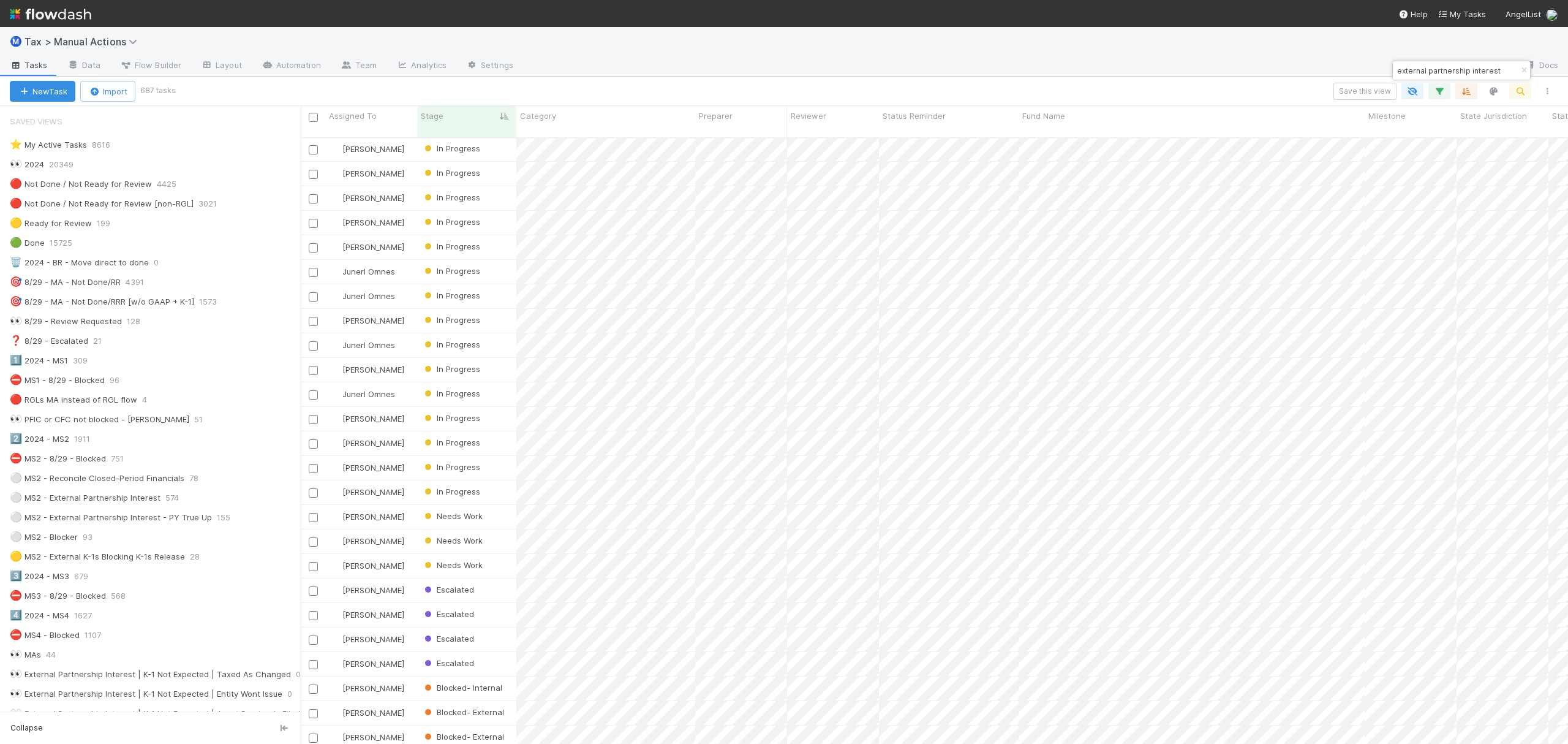
scroll to position [786, 0]
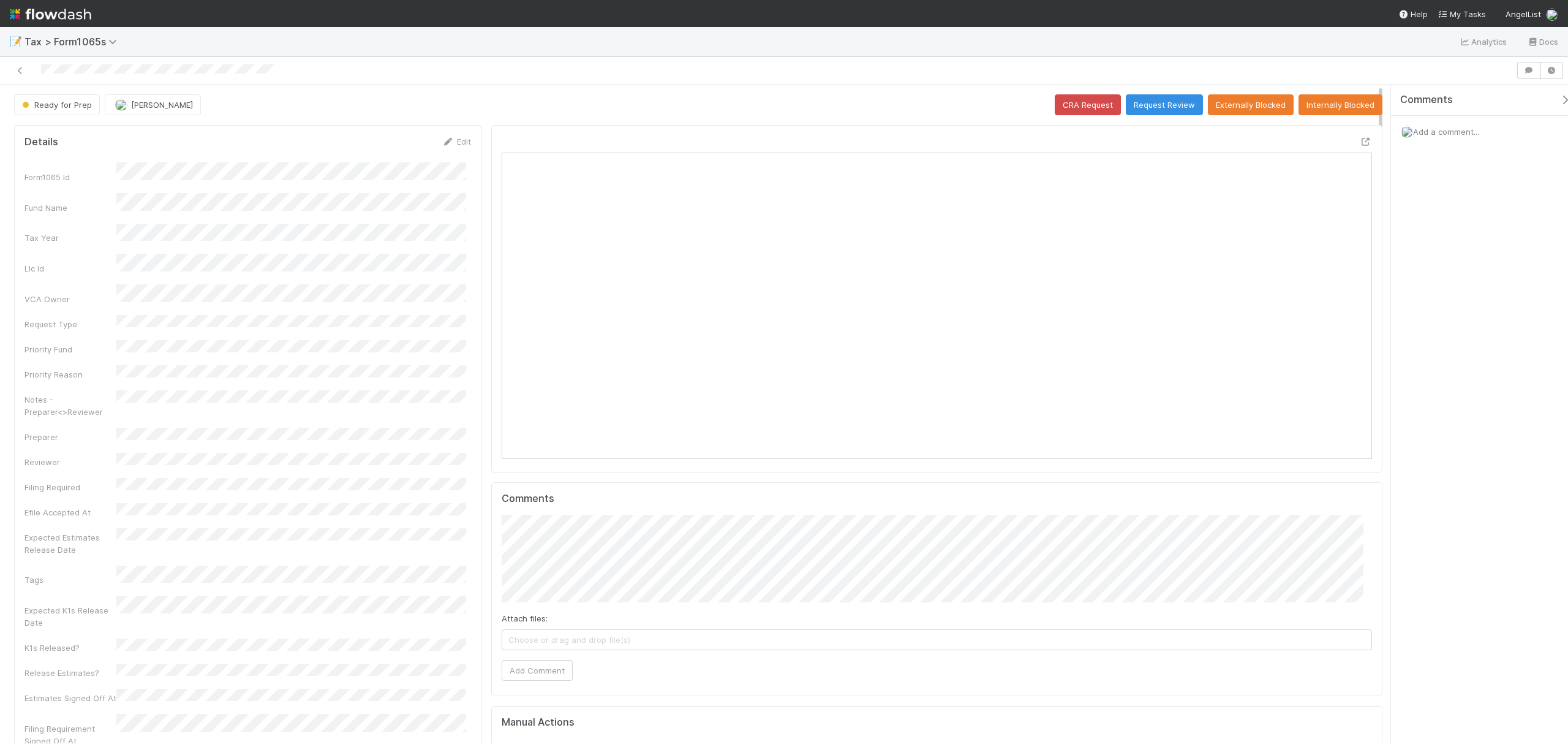
scroll to position [236, 849]
click at [1226, 108] on button "Externally Blocked" at bounding box center [1251, 105] width 86 height 21
click at [1360, 141] on icon at bounding box center [1366, 141] width 12 height 8
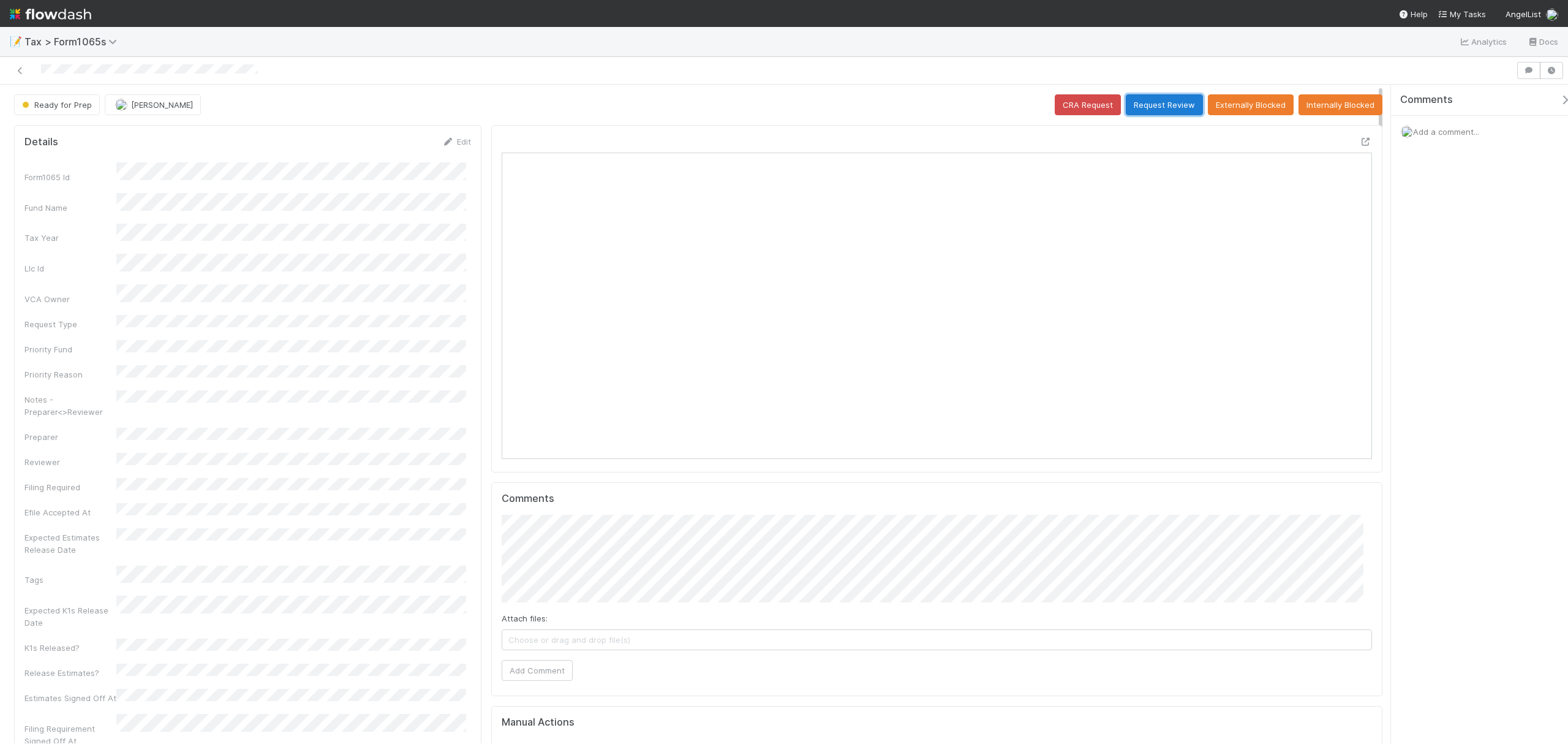
click at [1162, 112] on button "Request Review" at bounding box center [1165, 105] width 77 height 21
click at [1176, 146] on icon at bounding box center [1366, 141] width 12 height 8
click at [1164, 103] on button "Request Review" at bounding box center [1165, 105] width 77 height 21
click at [1176, 141] on div at bounding box center [1361, 144] width 22 height 18
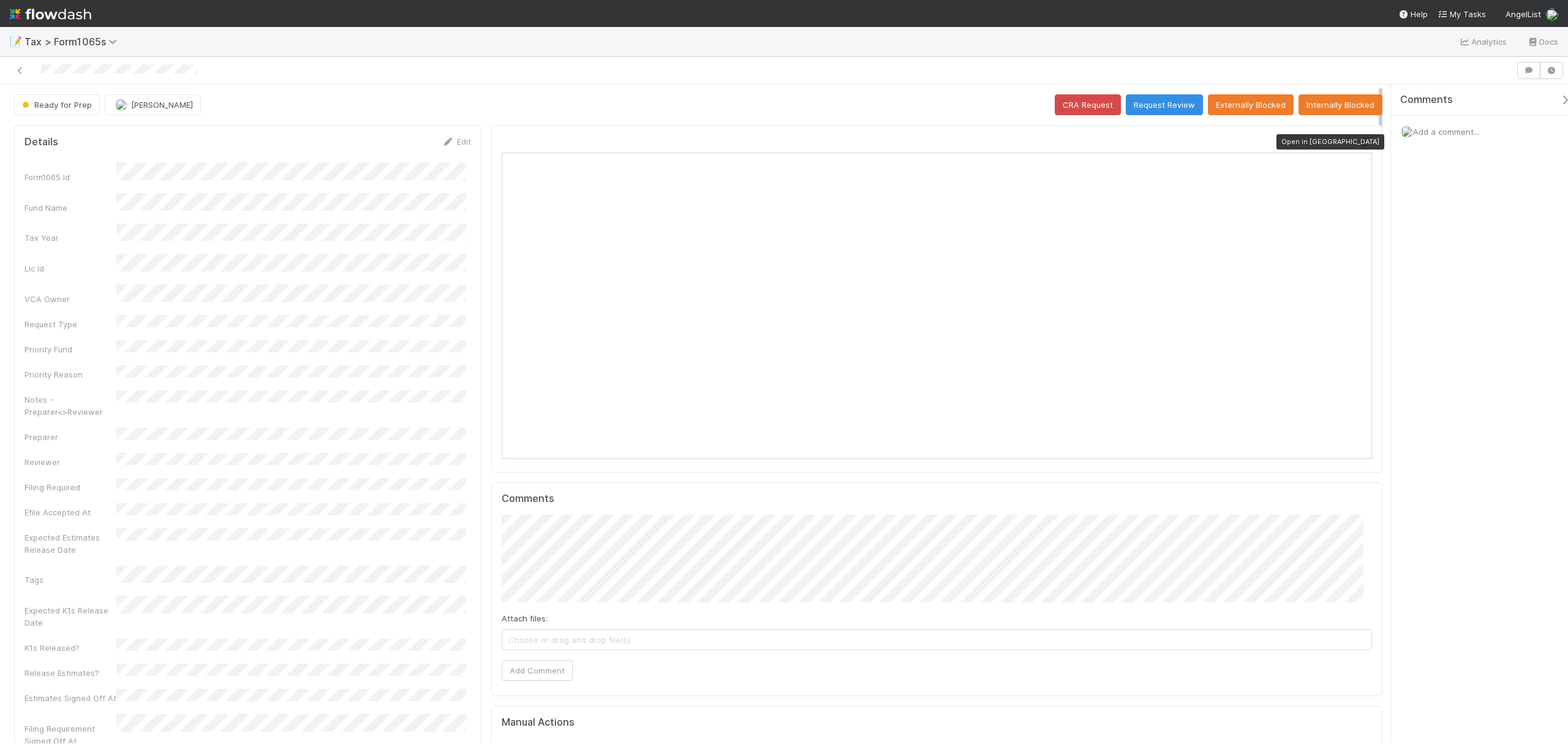
click at [1176, 146] on icon at bounding box center [1366, 141] width 12 height 8
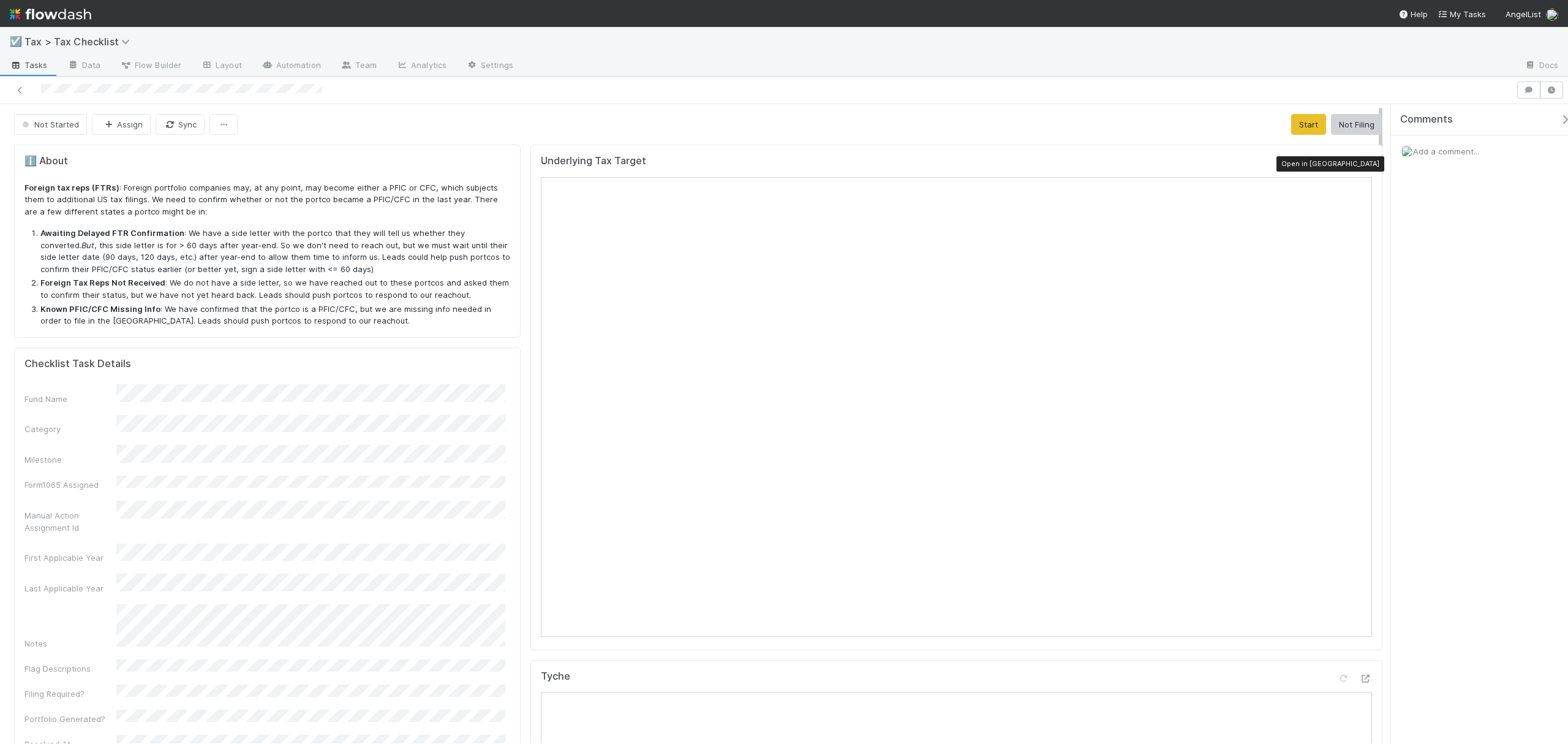
click at [1360, 164] on icon at bounding box center [1366, 163] width 12 height 8
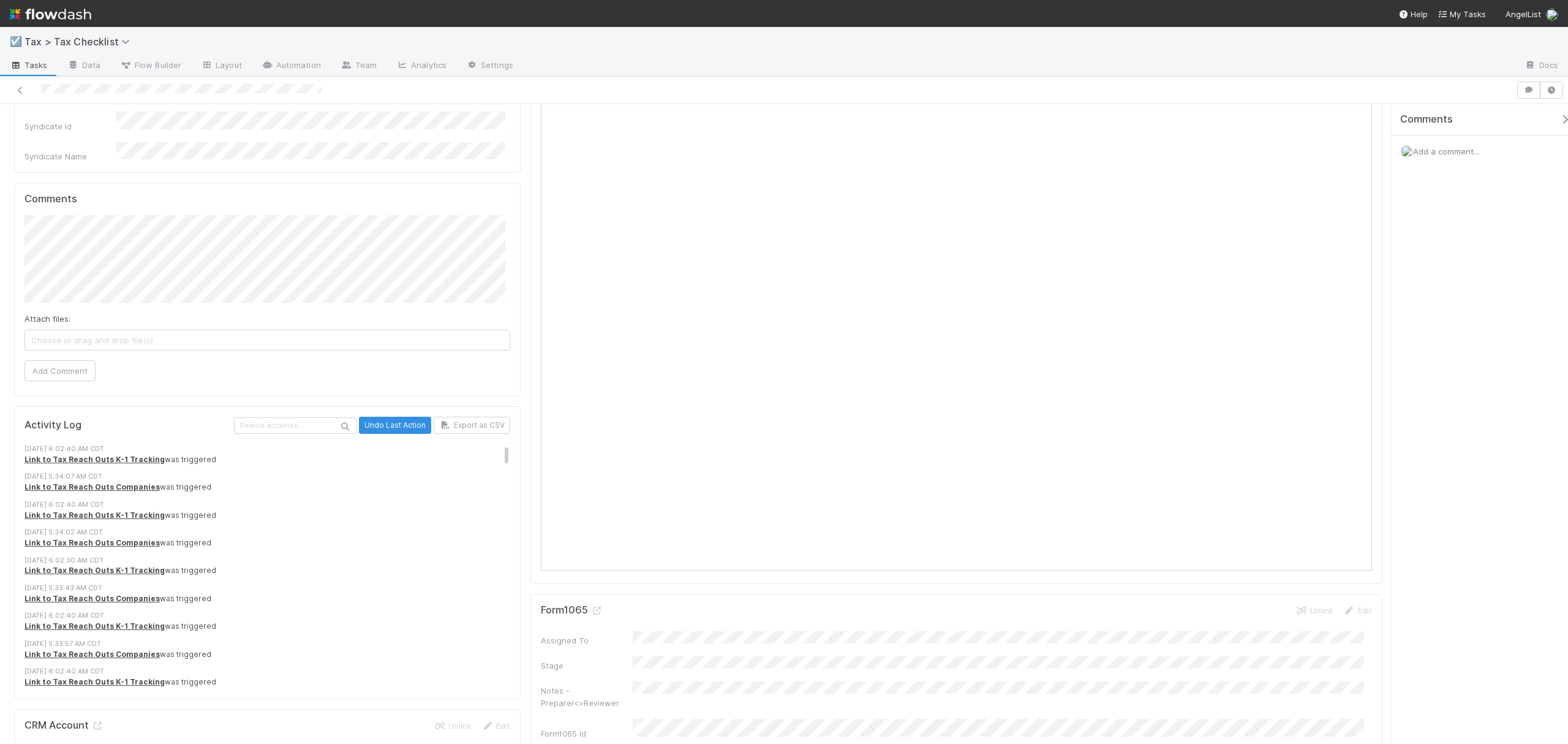
scroll to position [735, 0]
click at [119, 453] on strong "Link to Tax Reach Outs K-1 Tracking" at bounding box center [95, 458] width 140 height 9
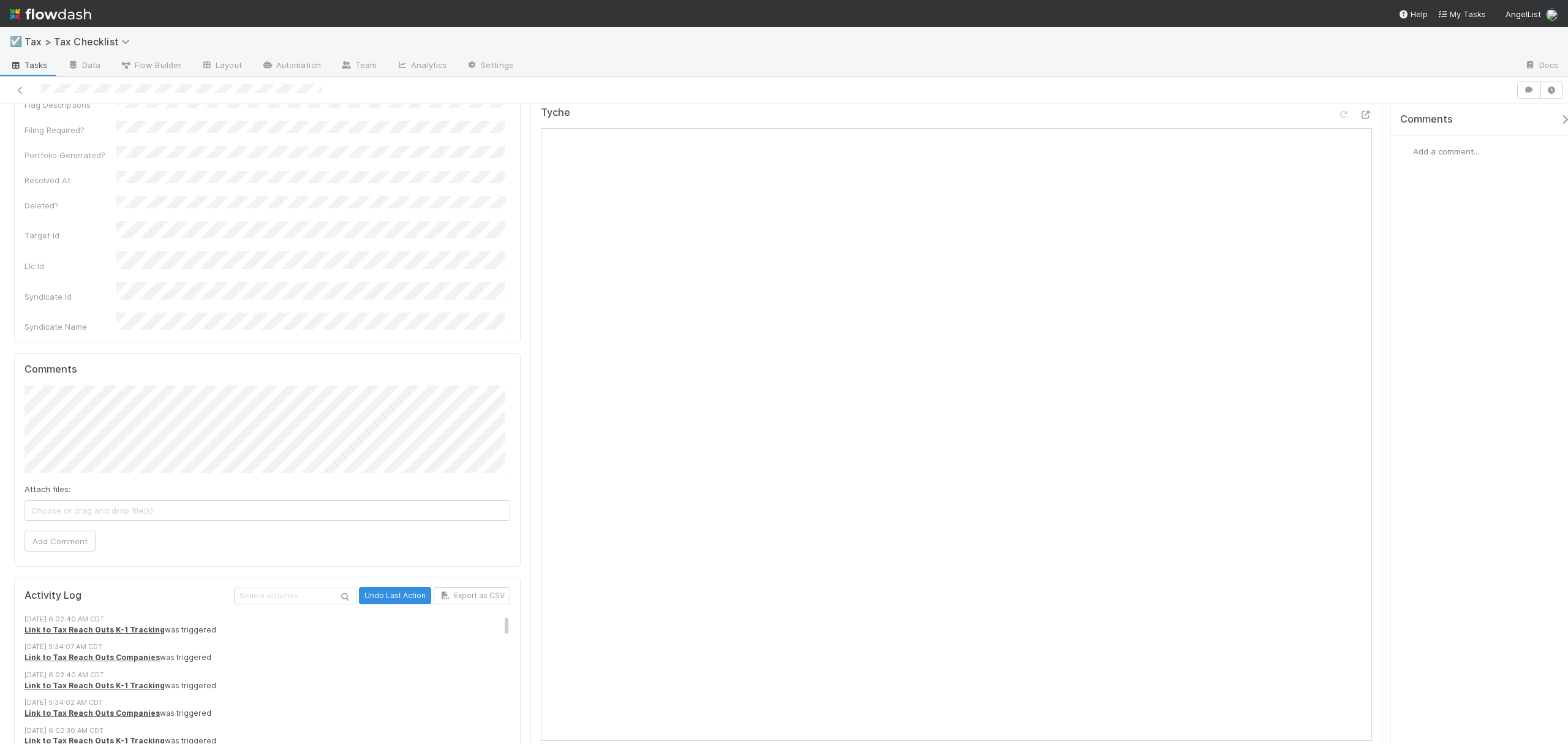
scroll to position [572, 0]
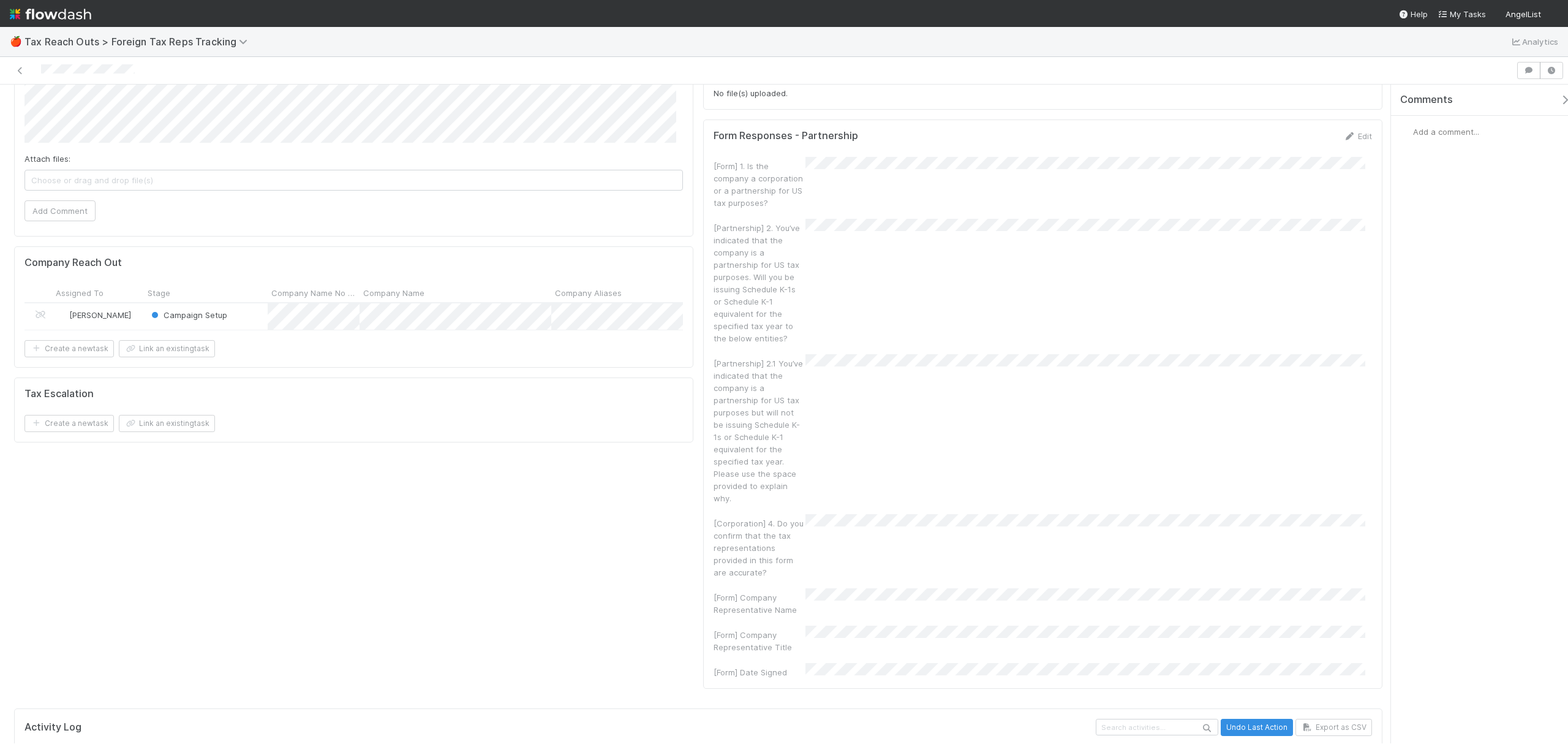
scroll to position [899, 0]
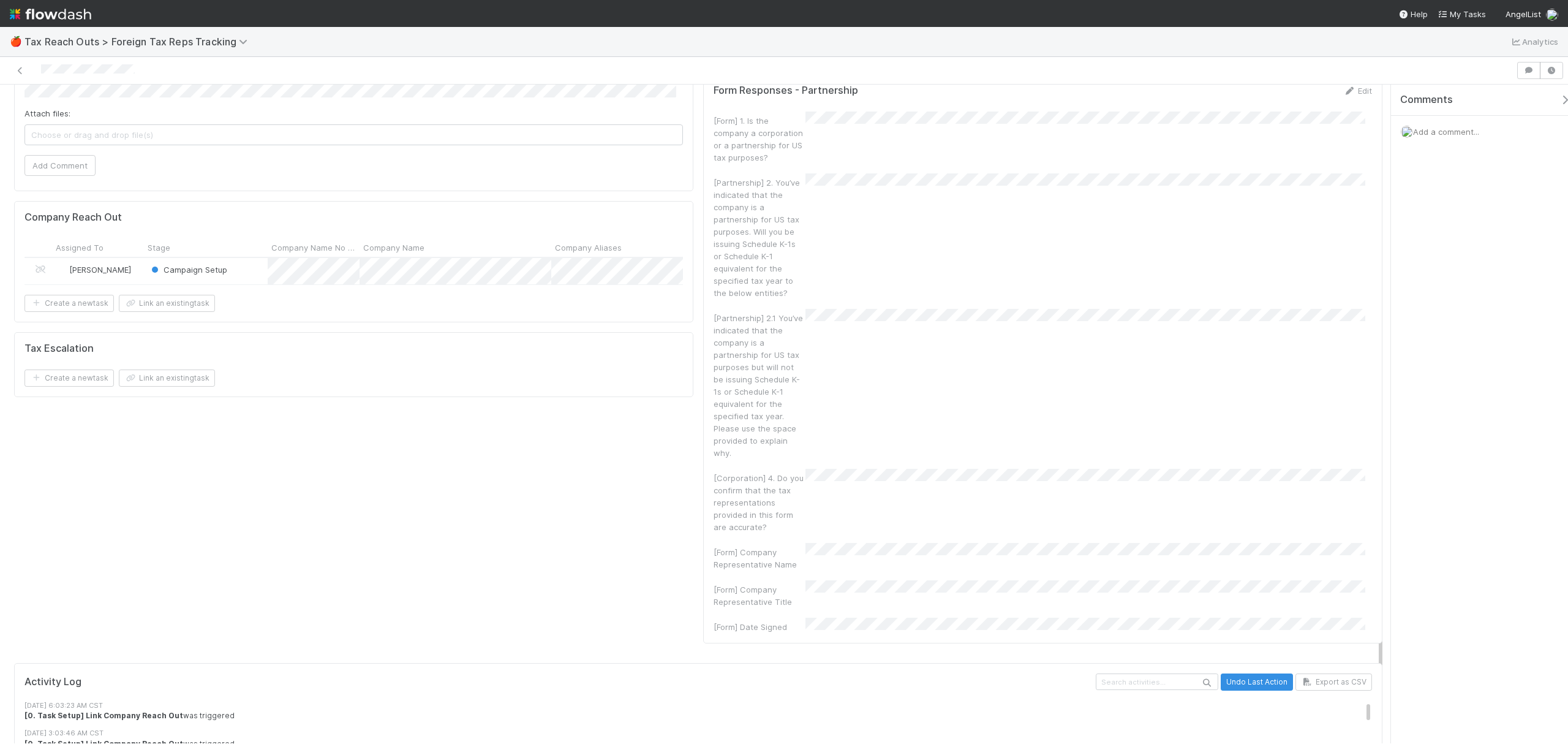
click at [248, 258] on div "Campaign Setup" at bounding box center [205, 271] width 124 height 26
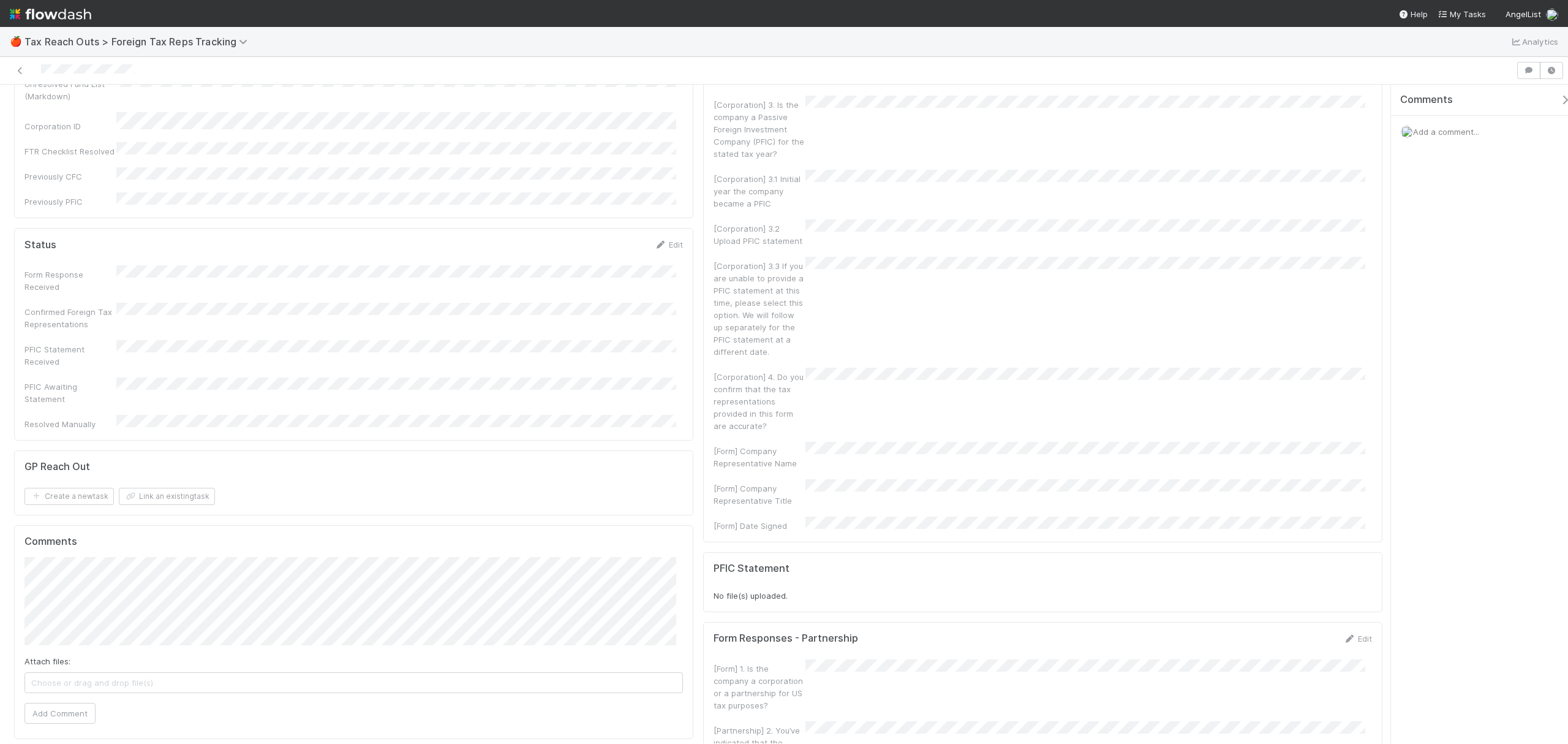
scroll to position [394, 0]
drag, startPoint x: 1382, startPoint y: 368, endPoint x: 1377, endPoint y: 279, distance: 89.1
click at [1377, 279] on div "Company Edit Company Name Company Aliases Tax Year Confirmed Foreign Tax Repres…" at bounding box center [698, 600] width 1397 height 1750
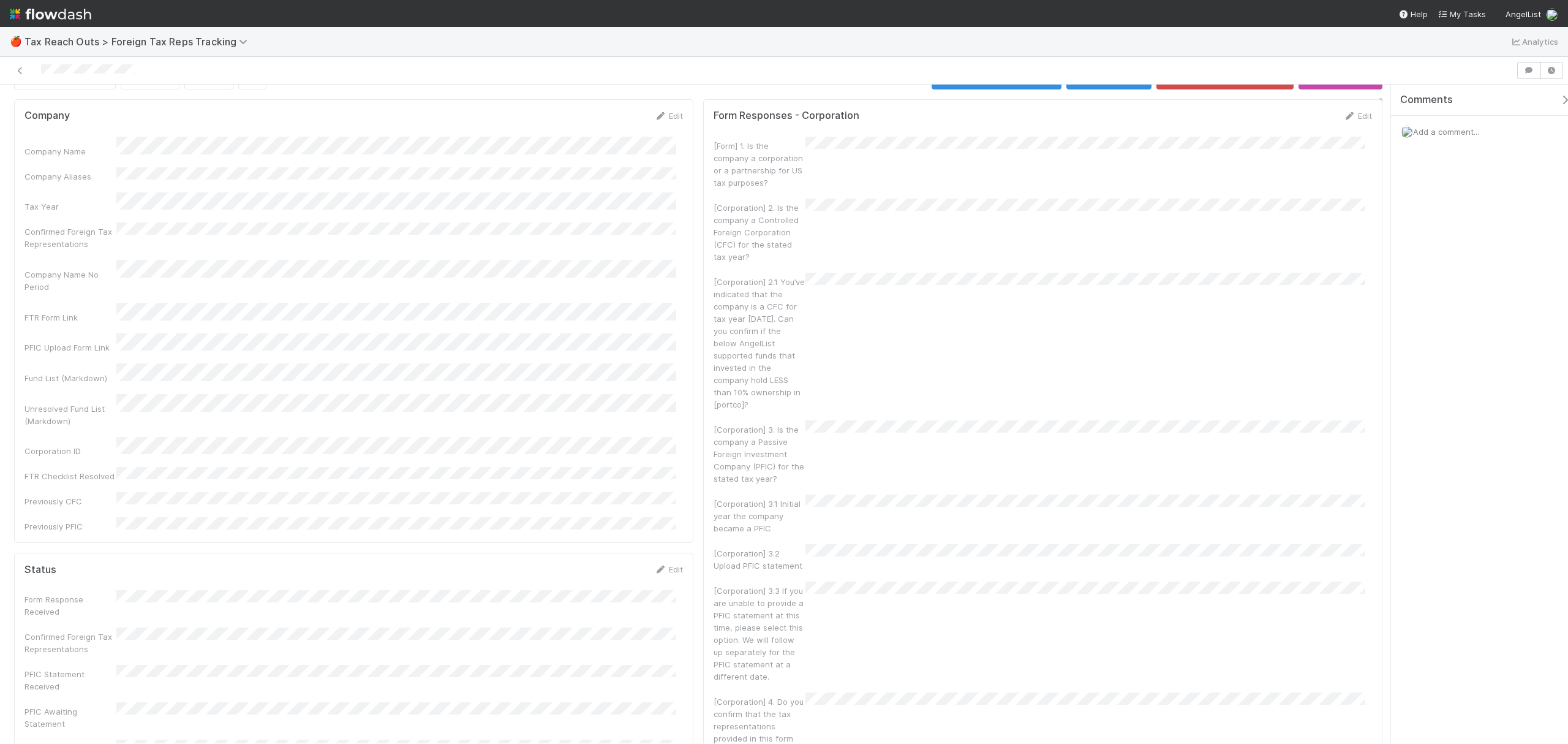
scroll to position [0, 0]
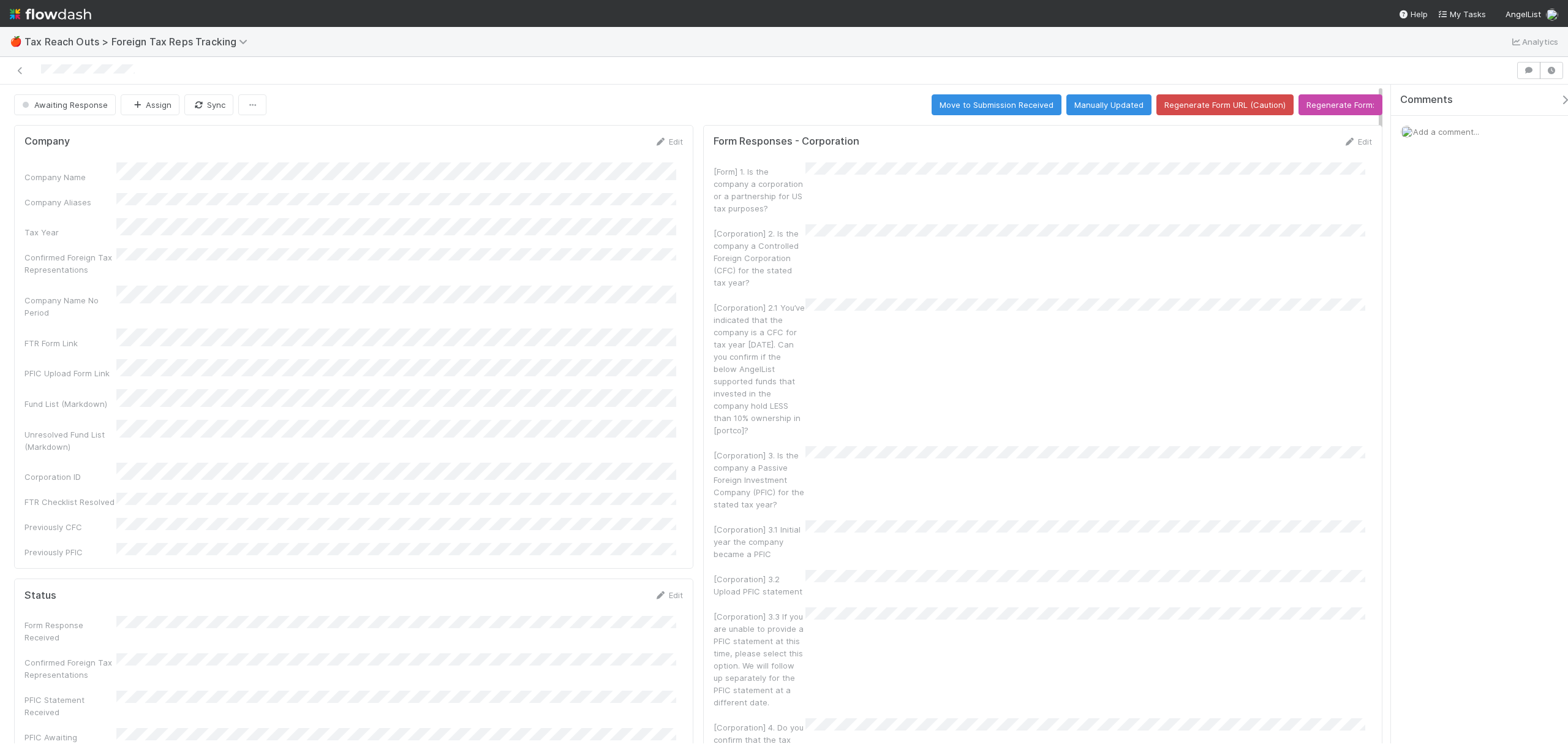
drag, startPoint x: 1381, startPoint y: 297, endPoint x: 1365, endPoint y: 147, distance: 150.9
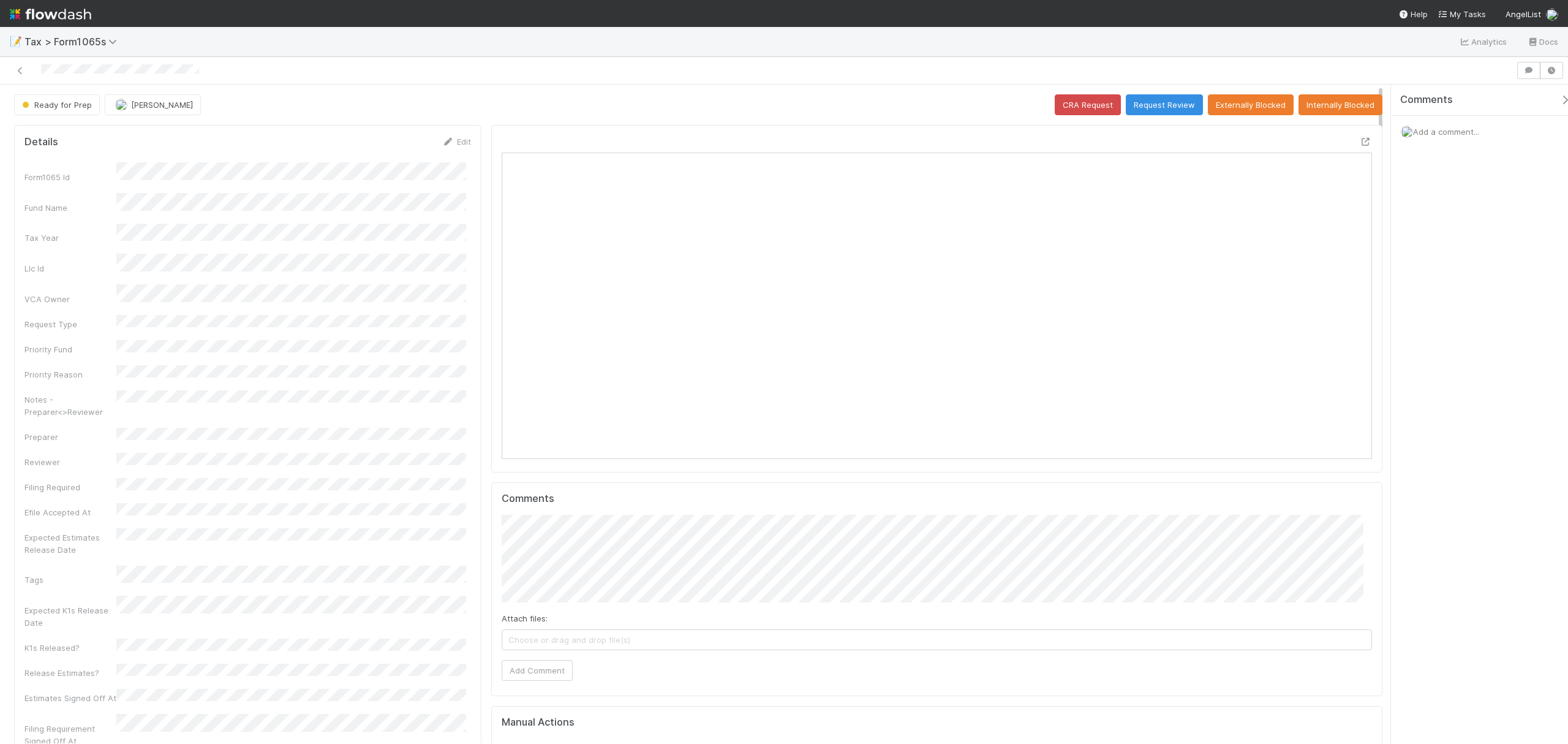
scroll to position [236, 849]
click at [1360, 140] on icon at bounding box center [1366, 141] width 12 height 8
click at [1154, 105] on button "Request Review" at bounding box center [1165, 105] width 77 height 21
